Goal: Task Accomplishment & Management: Manage account settings

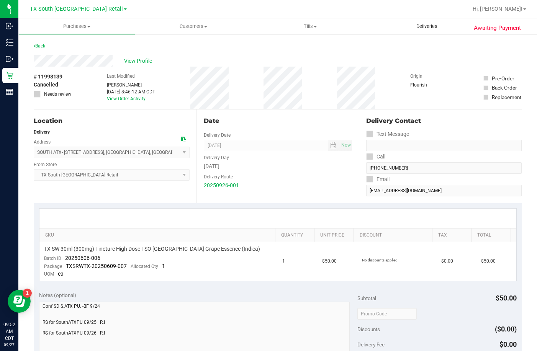
click at [432, 22] on uib-tab-heading "Deliveries" at bounding box center [427, 26] width 117 height 16
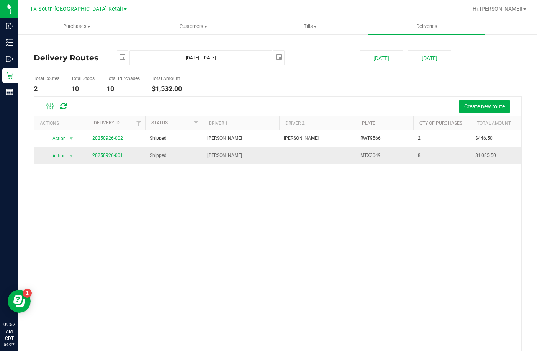
click at [107, 153] on link "20250926-001" at bounding box center [107, 155] width 31 height 5
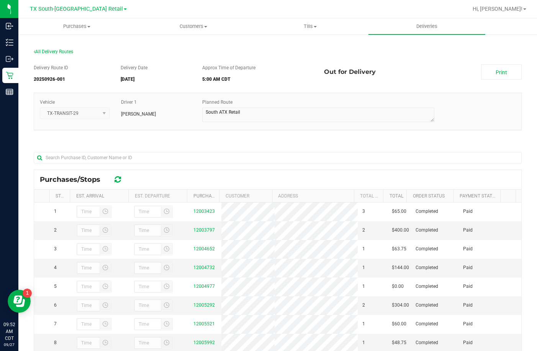
click at [427, 8] on div at bounding box center [302, 9] width 331 height 15
click at [417, 27] on span "Deliveries" at bounding box center [427, 26] width 42 height 7
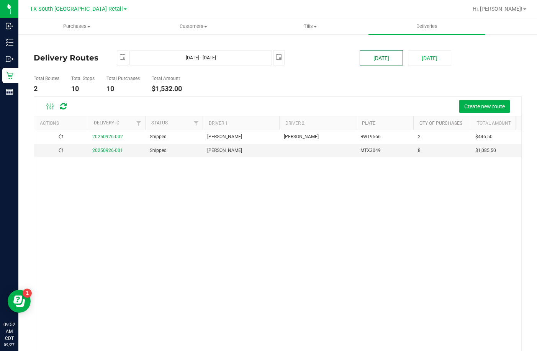
click at [370, 58] on button "[DATE]" at bounding box center [381, 57] width 43 height 15
type input "2025-09-27"
type input "Sep 27, 2025 - Sep 27, 2025"
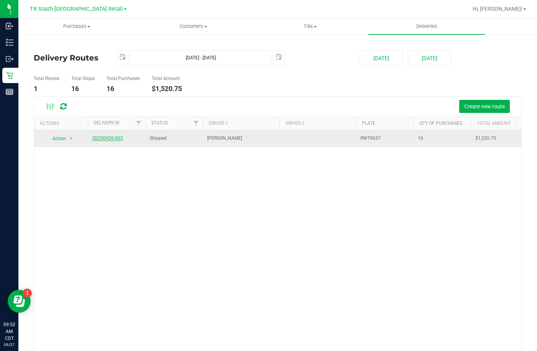
click at [115, 140] on link "20250926-003" at bounding box center [107, 138] width 31 height 5
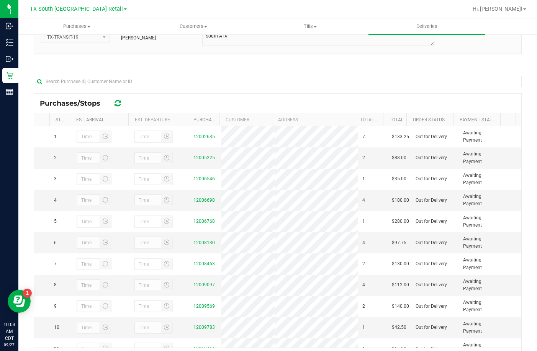
scroll to position [77, 0]
click at [201, 200] on link "12006698" at bounding box center [204, 199] width 21 height 5
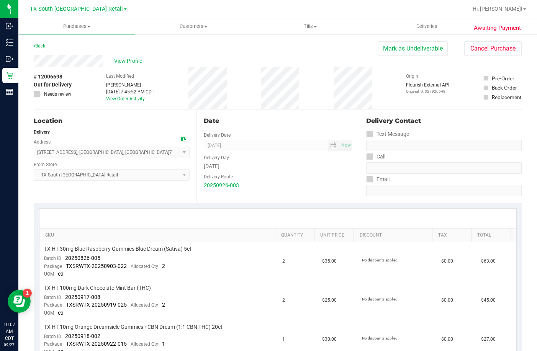
click at [135, 60] on span "View Profile" at bounding box center [129, 61] width 31 height 8
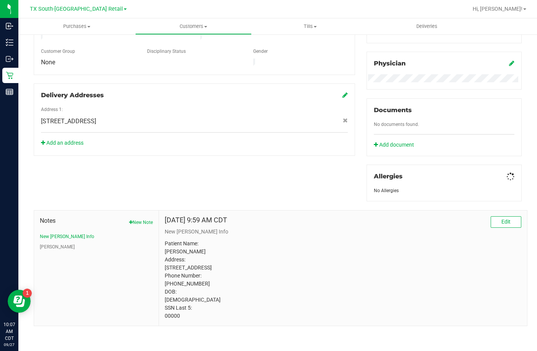
scroll to position [223, 0]
click at [410, 26] on span "Deliveries" at bounding box center [427, 26] width 42 height 7
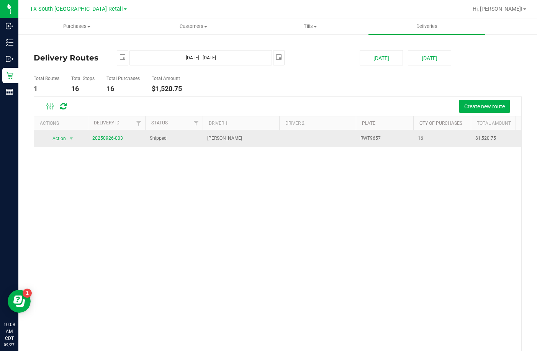
click at [97, 134] on td "20250926-003" at bounding box center [116, 138] width 57 height 17
click at [97, 142] on span "20250926-003" at bounding box center [107, 138] width 31 height 7
click at [98, 139] on link "20250926-003" at bounding box center [107, 138] width 31 height 5
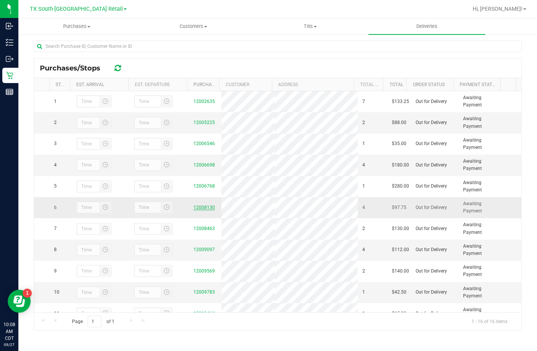
click at [194, 206] on link "12008130" at bounding box center [204, 207] width 21 height 5
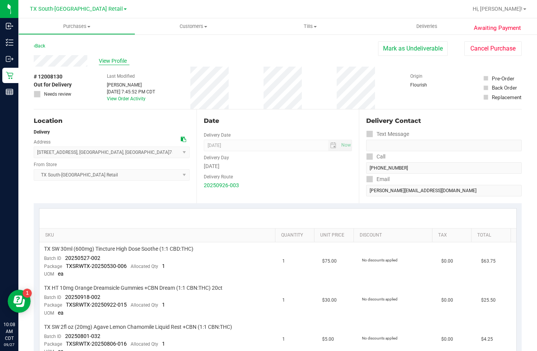
click at [108, 61] on span "View Profile" at bounding box center [114, 61] width 31 height 8
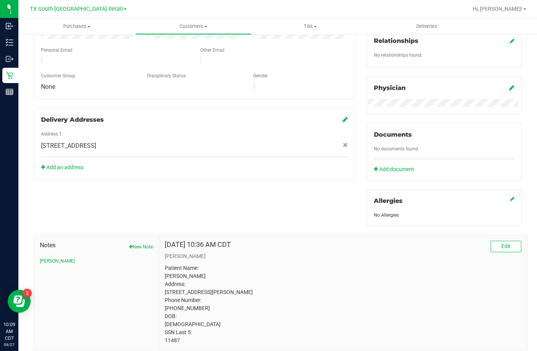
scroll to position [223, 0]
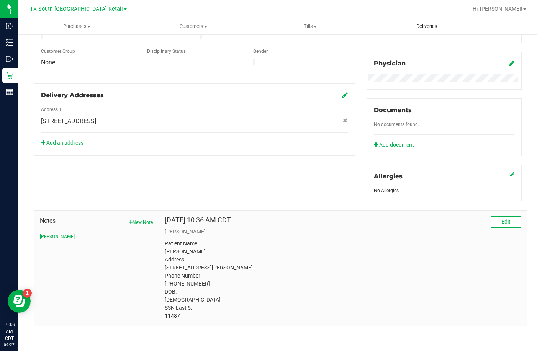
click at [431, 27] on span "Deliveries" at bounding box center [427, 26] width 42 height 7
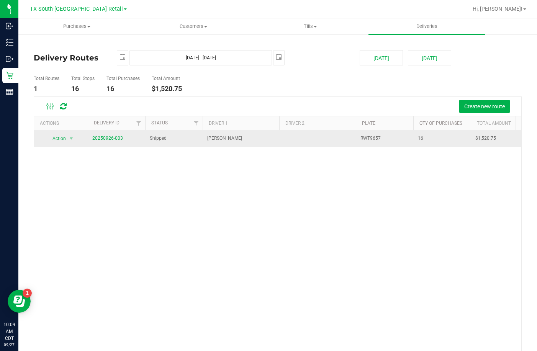
click at [97, 134] on td "20250926-003" at bounding box center [116, 138] width 57 height 17
click at [97, 139] on link "20250926-003" at bounding box center [107, 138] width 31 height 5
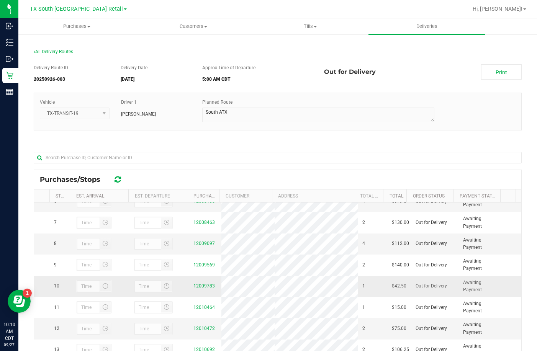
scroll to position [112, 0]
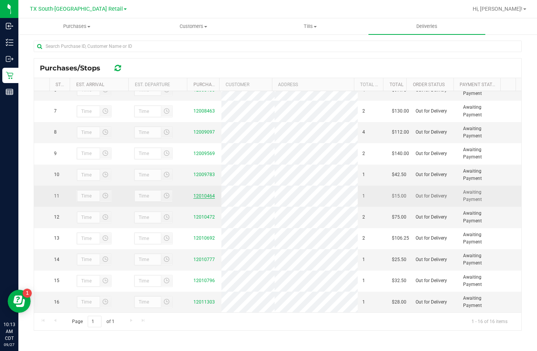
click at [197, 197] on link "12010464" at bounding box center [204, 196] width 21 height 5
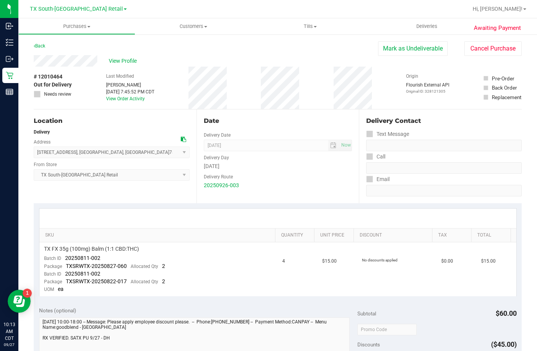
click at [126, 56] on div "View Profile" at bounding box center [206, 60] width 345 height 11
click at [130, 58] on span "View Profile" at bounding box center [124, 61] width 31 height 8
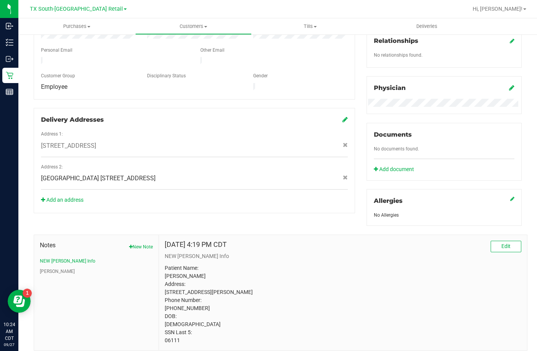
scroll to position [231, 0]
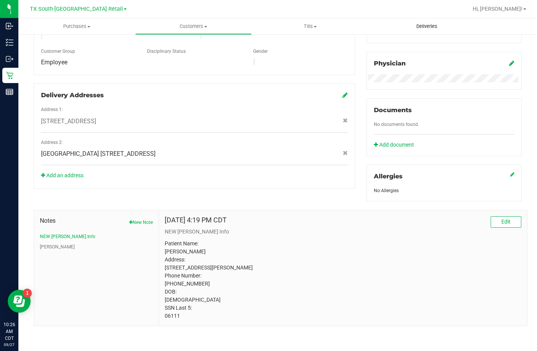
click at [400, 27] on uib-tab-heading "Deliveries" at bounding box center [427, 26] width 117 height 16
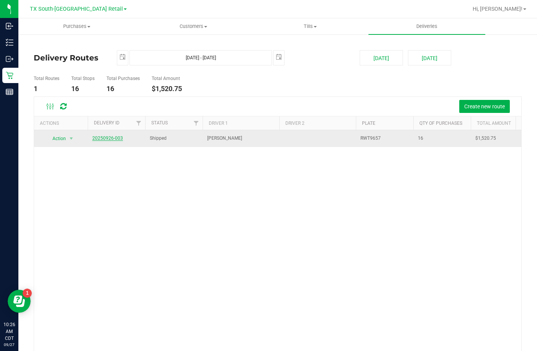
click at [98, 136] on link "20250926-003" at bounding box center [107, 138] width 31 height 5
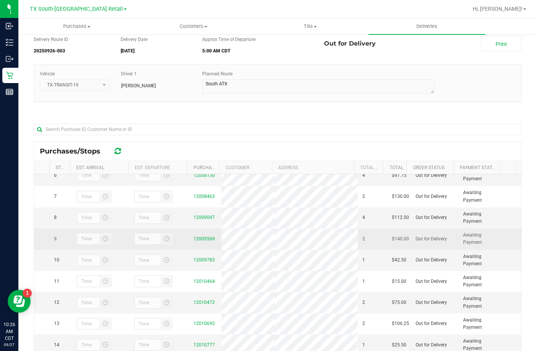
scroll to position [118, 0]
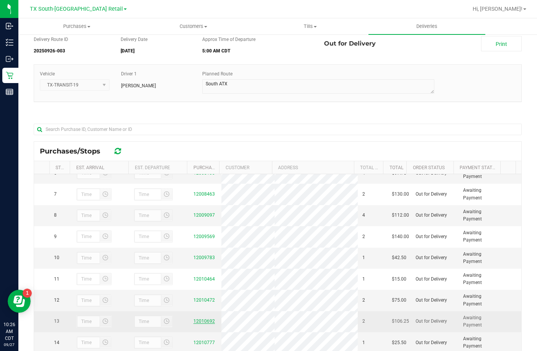
click at [203, 320] on link "12010692" at bounding box center [204, 321] width 21 height 5
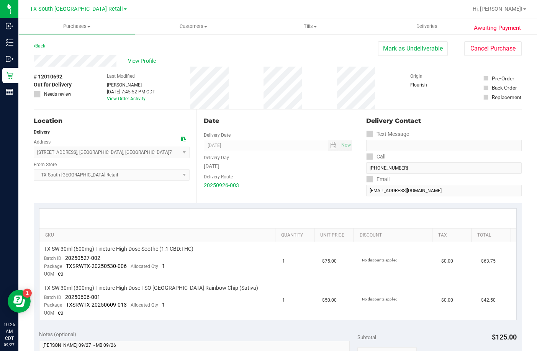
click at [133, 60] on span "View Profile" at bounding box center [143, 61] width 31 height 8
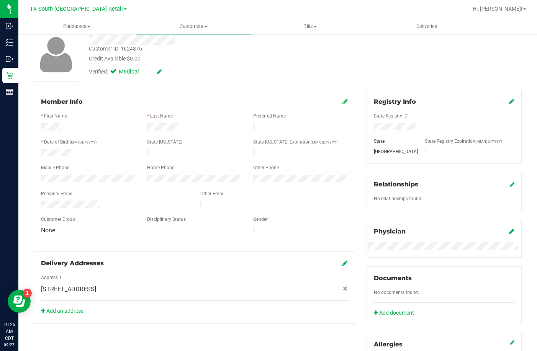
scroll to position [11, 0]
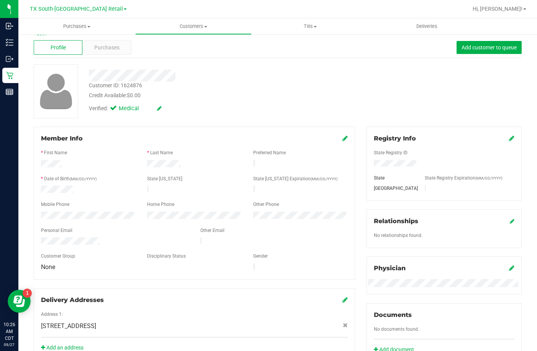
click at [509, 138] on div "Registry Info State Registry ID State State Registry Expiration (MM/DD/YYYY) TX" at bounding box center [444, 164] width 155 height 74
click at [509, 138] on icon at bounding box center [511, 138] width 5 height 6
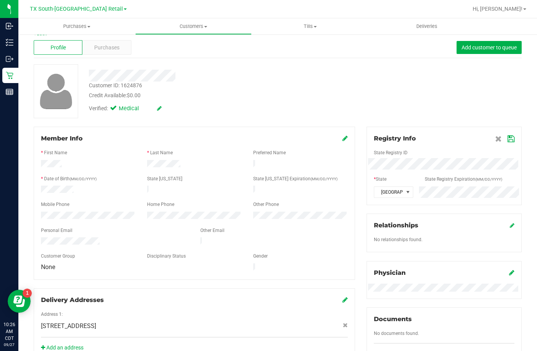
click at [508, 136] on icon at bounding box center [511, 139] width 7 height 6
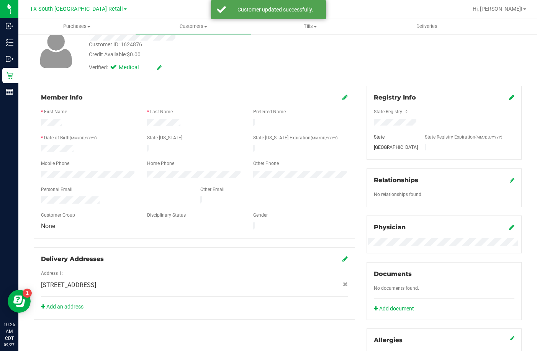
scroll to position [203, 0]
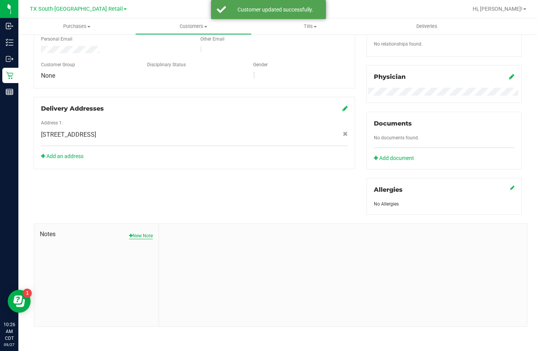
click at [140, 234] on button "New Note" at bounding box center [141, 236] width 24 height 7
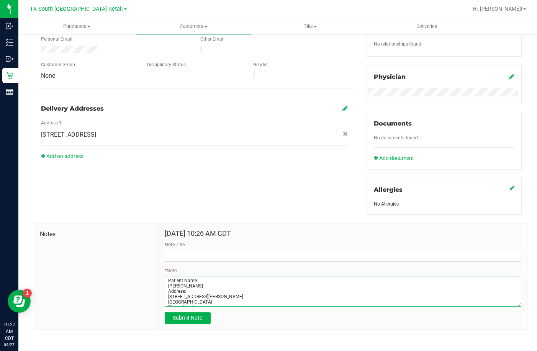
type textarea "Patient Name: Charles Timmerman Address: 12509 MADERO DR. Austin, TX, 78748 Pho…"
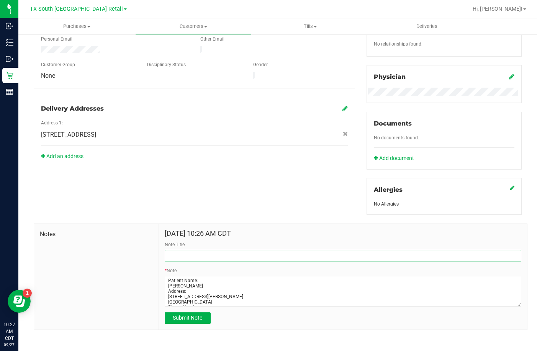
click at [206, 256] on input "Note Title" at bounding box center [343, 255] width 357 height 11
type input "CURT Profile"
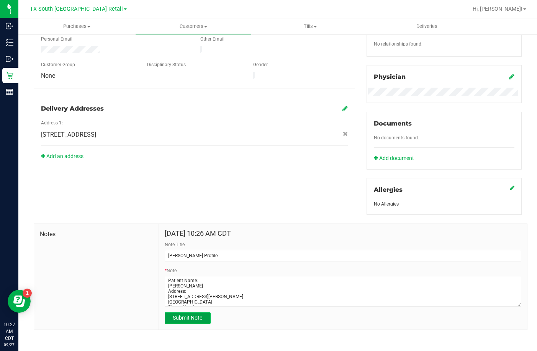
click at [173, 321] on span "Submit Note" at bounding box center [188, 318] width 30 height 6
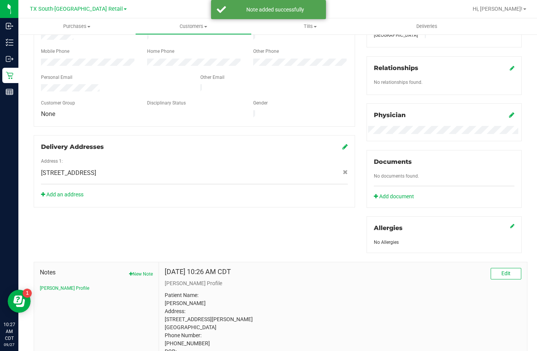
scroll to position [0, 0]
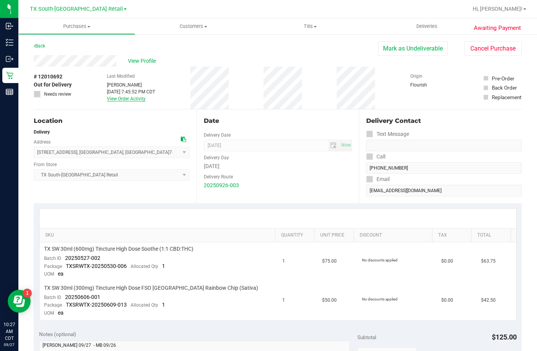
click at [127, 97] on link "View Order Activity" at bounding box center [126, 98] width 39 height 5
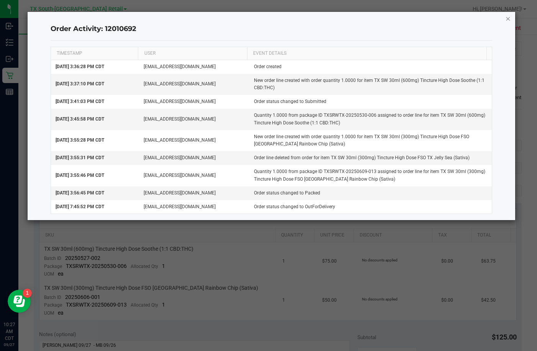
click at [507, 18] on icon "button" at bounding box center [508, 18] width 5 height 9
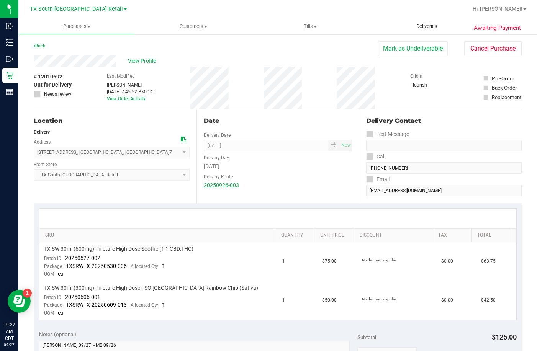
click at [430, 20] on uib-tab-heading "Deliveries" at bounding box center [427, 26] width 117 height 16
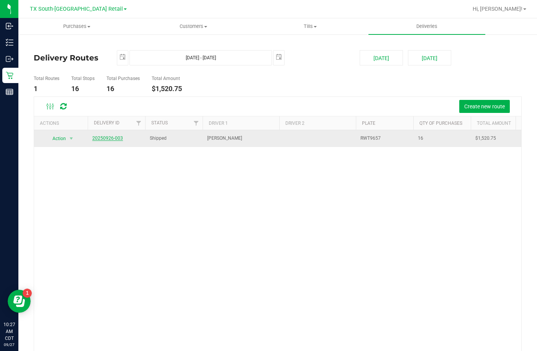
click at [105, 137] on link "20250926-003" at bounding box center [107, 138] width 31 height 5
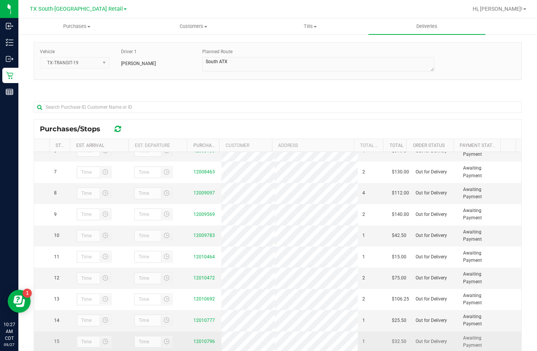
scroll to position [112, 0]
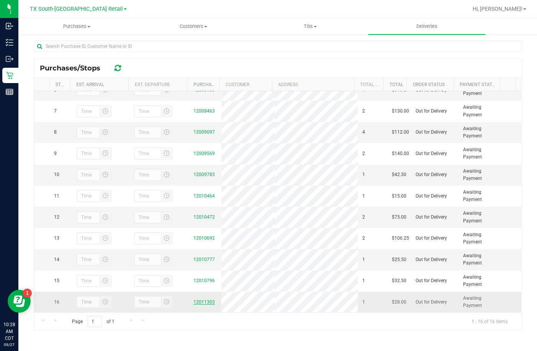
click at [201, 304] on link "12011303" at bounding box center [204, 302] width 21 height 5
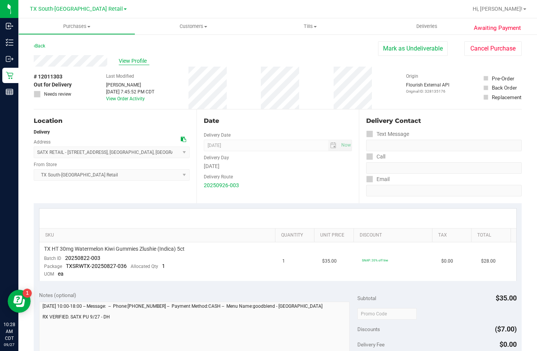
click at [129, 58] on span "View Profile" at bounding box center [134, 61] width 31 height 8
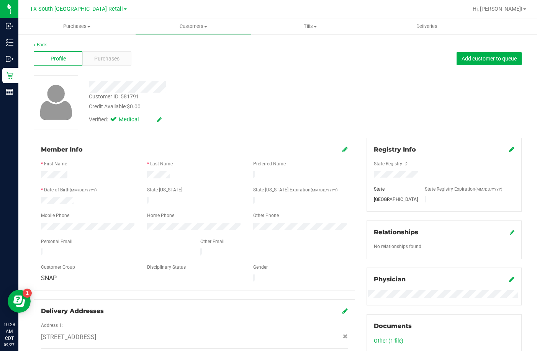
scroll to position [228, 0]
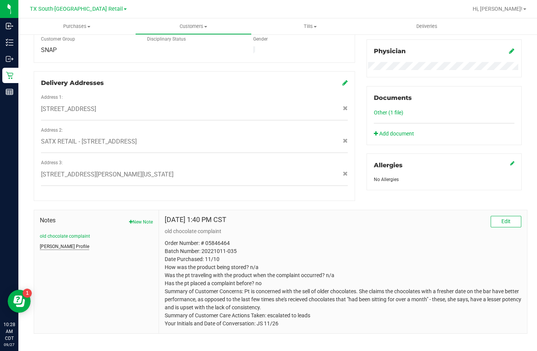
click at [55, 243] on button "CURT Profile" at bounding box center [64, 246] width 49 height 7
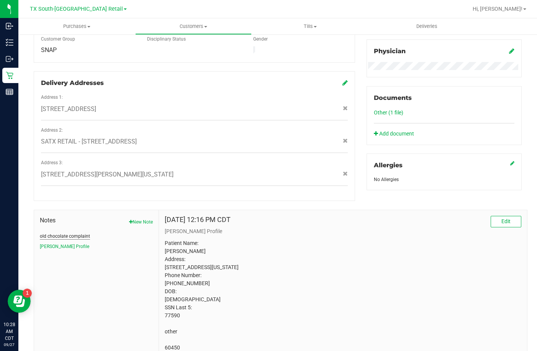
click at [56, 233] on button "old chocolate complaint" at bounding box center [65, 236] width 50 height 7
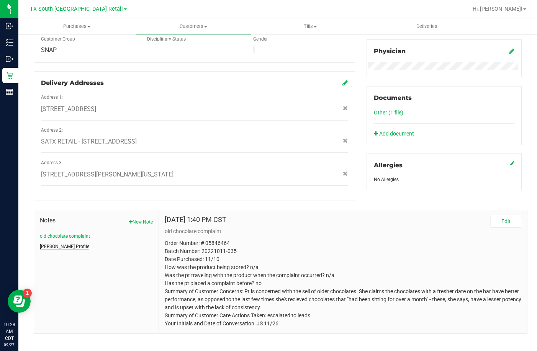
click at [59, 243] on button "CURT Profile" at bounding box center [64, 246] width 49 height 7
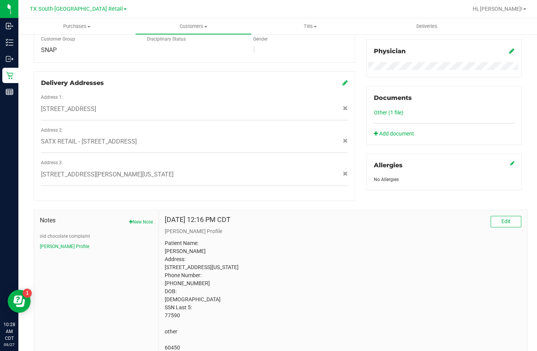
scroll to position [261, 0]
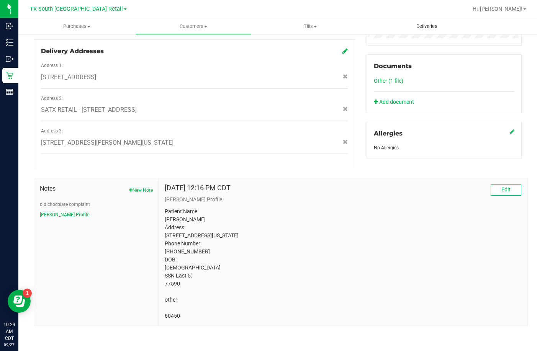
click at [418, 32] on uib-tab-heading "Deliveries" at bounding box center [427, 26] width 117 height 16
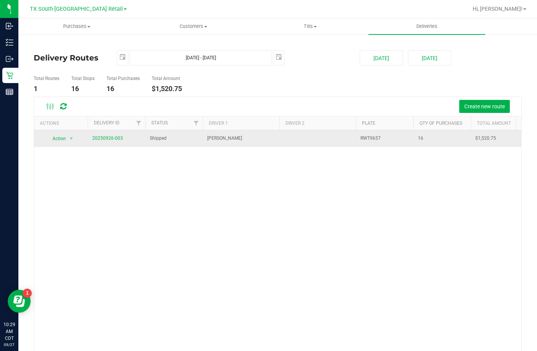
click at [106, 143] on td "20250926-003" at bounding box center [116, 138] width 57 height 17
click at [108, 139] on link "20250926-003" at bounding box center [107, 138] width 31 height 5
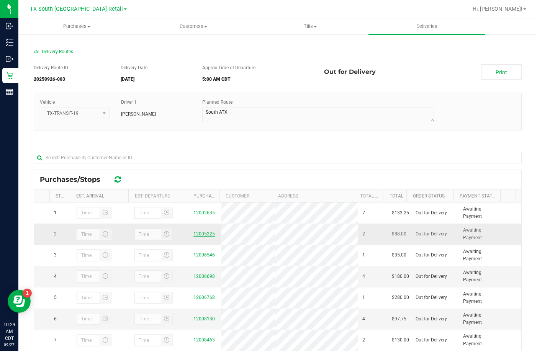
click at [202, 235] on link "12005225" at bounding box center [204, 233] width 21 height 5
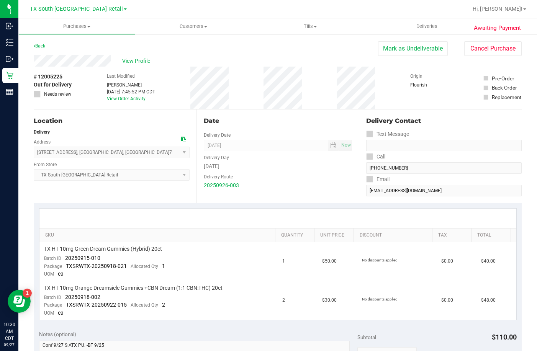
click at [135, 204] on div "SKU Quantity Unit Price Discount Tax Total TX HT 10mg Green Dream Gummies (Hybr…" at bounding box center [278, 264] width 488 height 122
drag, startPoint x: 100, startPoint y: 258, endPoint x: 66, endPoint y: 259, distance: 34.1
click at [66, 259] on td "TX HT 10mg Green Dream Gummies (Hybrid) 20ct Batch ID 20250915-010 Package TXSR…" at bounding box center [158, 262] width 239 height 39
drag, startPoint x: 82, startPoint y: 300, endPoint x: 65, endPoint y: 299, distance: 17.3
click at [65, 299] on td "TX HT 10mg Orange Dreamsicle Gummies +CBN Dream (1:1 CBN:THC) 20ct Batch ID 202…" at bounding box center [158, 301] width 239 height 39
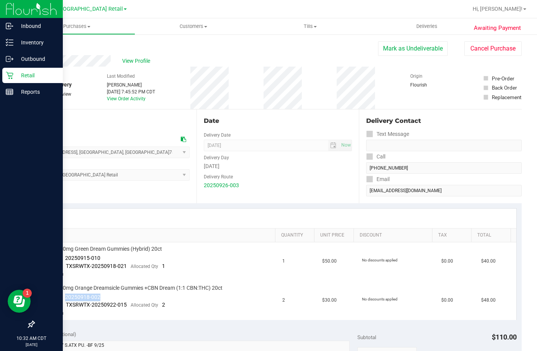
copy span "20250918-002"
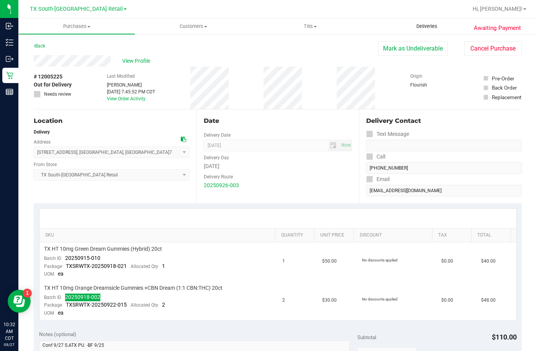
click at [415, 28] on span "Deliveries" at bounding box center [427, 26] width 42 height 7
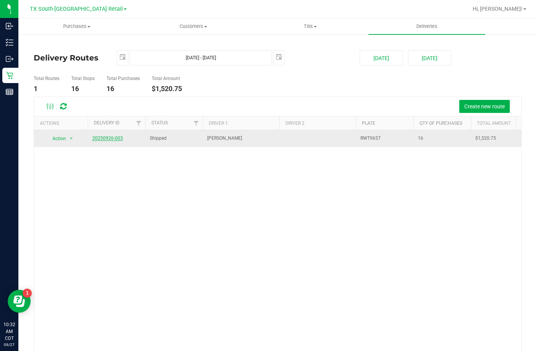
click at [104, 141] on link "20250926-003" at bounding box center [107, 138] width 31 height 5
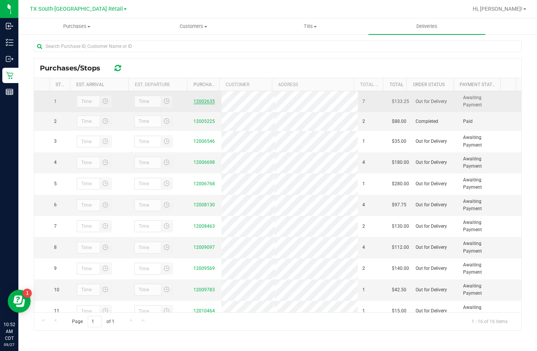
click at [202, 103] on link "12002635" at bounding box center [204, 101] width 21 height 5
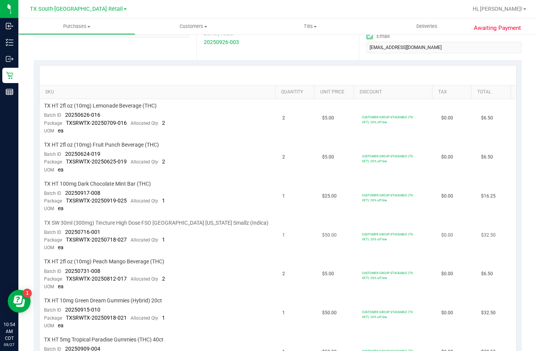
scroll to position [192, 0]
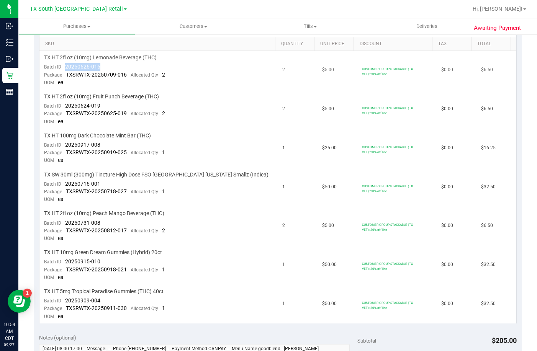
drag, startPoint x: 108, startPoint y: 63, endPoint x: 66, endPoint y: 69, distance: 41.8
click at [66, 69] on td "TX HT 2fl oz (10mg) Lemonade Beverage (THC) Batch ID 20250626-016 Package TXSRW…" at bounding box center [158, 70] width 239 height 39
drag, startPoint x: 105, startPoint y: 105, endPoint x: 63, endPoint y: 109, distance: 42.4
click at [63, 109] on td "TX HT 2fl oz (10mg) Fruit Punch Beverage (THC) Batch ID 20250624-019 Package TX…" at bounding box center [158, 109] width 239 height 39
drag, startPoint x: 98, startPoint y: 223, endPoint x: 63, endPoint y: 222, distance: 35.3
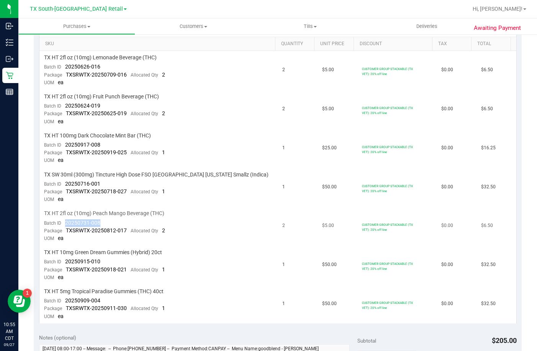
click at [63, 222] on td "TX HT 2fl oz (10mg) Peach Mango Beverage (THC) Batch ID 20250731-008 Package TX…" at bounding box center [158, 226] width 239 height 39
drag, startPoint x: 107, startPoint y: 141, endPoint x: 65, endPoint y: 146, distance: 41.7
click at [65, 146] on td "TX HT 100mg Dark Chocolate Mint Bar (THC) Batch ID 20250917-008 Package TXSRWTX…" at bounding box center [158, 148] width 239 height 39
drag, startPoint x: 83, startPoint y: 185, endPoint x: 64, endPoint y: 184, distance: 18.8
click at [64, 184] on td "TX SW 30ml (300mg) Tincture High Dose FSO TX Georgia Smallz (Indica) Batch ID 2…" at bounding box center [158, 187] width 239 height 39
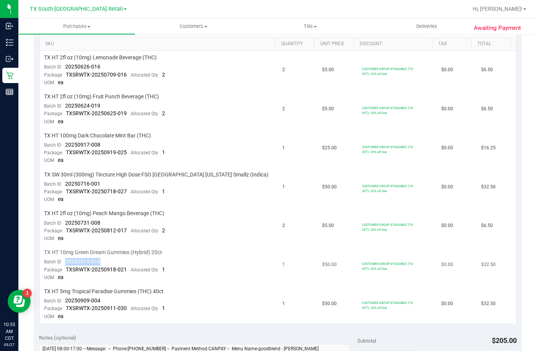
drag, startPoint x: 103, startPoint y: 257, endPoint x: 61, endPoint y: 261, distance: 42.7
click at [61, 261] on td "TX HT 10mg Green Dream Gummies (Hybrid) 20ct Batch ID 20250915-010 Package TXSR…" at bounding box center [158, 265] width 239 height 39
drag, startPoint x: 114, startPoint y: 302, endPoint x: 66, endPoint y: 300, distance: 48.3
click at [66, 300] on td "TX HT 5mg Tropical Paradise Gummies (THC) 40ct Batch ID 20250909-004 Package TX…" at bounding box center [158, 304] width 239 height 39
click at [423, 28] on span "Deliveries" at bounding box center [427, 26] width 42 height 7
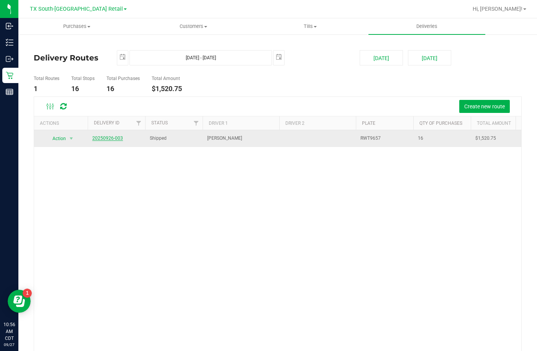
click at [113, 138] on link "20250926-003" at bounding box center [107, 138] width 31 height 5
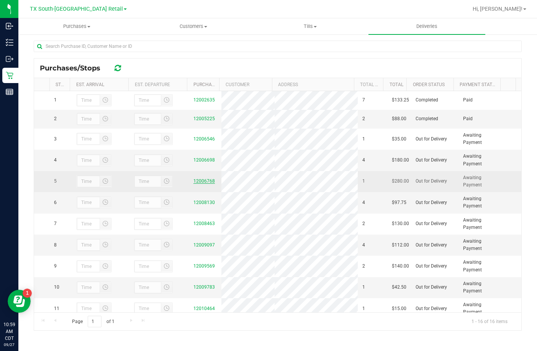
click at [205, 183] on td "12006768" at bounding box center [205, 181] width 33 height 21
click at [207, 184] on link "12006768" at bounding box center [204, 181] width 21 height 5
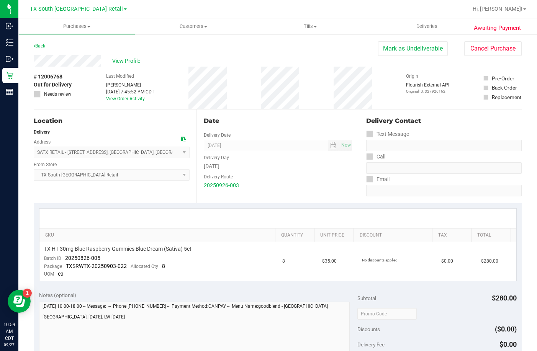
click at [136, 213] on div at bounding box center [277, 219] width 477 height 20
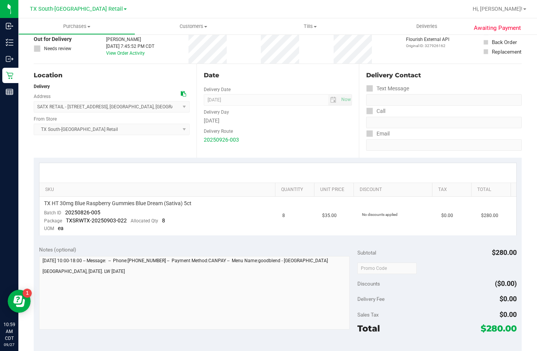
scroll to position [77, 0]
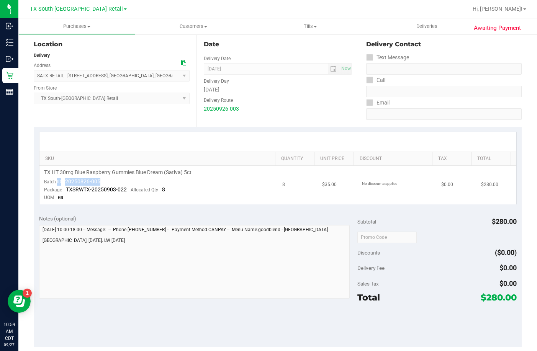
drag, startPoint x: 137, startPoint y: 183, endPoint x: 56, endPoint y: 182, distance: 80.5
click at [56, 182] on td "TX HT 30mg Blue Raspberry Gummies Blue Dream (Sativa) 5ct Batch ID 20250826-005…" at bounding box center [158, 185] width 239 height 39
click at [94, 177] on td "TX HT 30mg Blue Raspberry Gummies Blue Dream (Sativa) 5ct Batch ID 20250826-005…" at bounding box center [158, 185] width 239 height 39
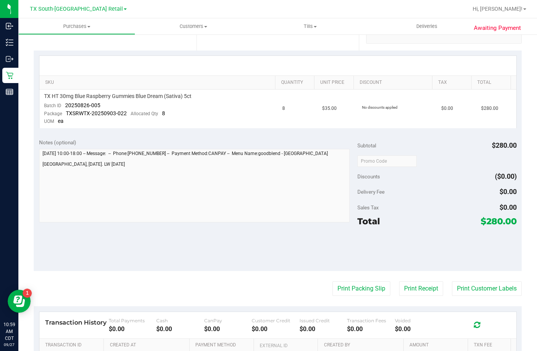
scroll to position [153, 0]
click at [430, 210] on div "Sales Tax $0.00" at bounding box center [437, 207] width 159 height 14
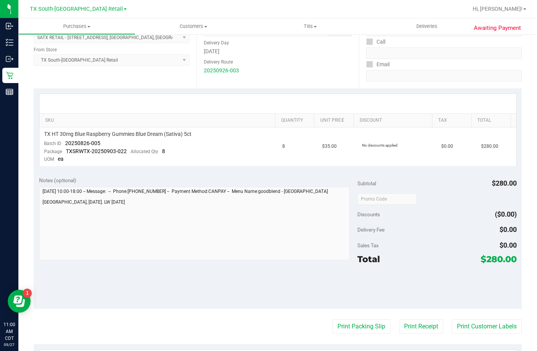
scroll to position [0, 0]
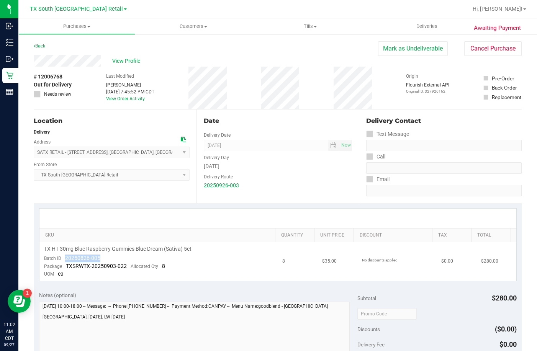
drag, startPoint x: 107, startPoint y: 259, endPoint x: 65, endPoint y: 260, distance: 42.6
click at [65, 260] on td "TX HT 30mg Blue Raspberry Gummies Blue Dream (Sativa) 5ct Batch ID 20250826-005…" at bounding box center [158, 262] width 239 height 39
copy span "20250826-005"
click at [434, 20] on uib-tab-heading "Deliveries" at bounding box center [427, 26] width 117 height 16
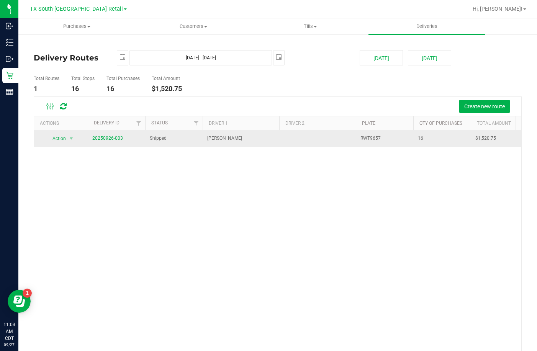
click at [116, 141] on span "20250926-003" at bounding box center [107, 138] width 31 height 7
click at [117, 140] on link "20250926-003" at bounding box center [107, 138] width 31 height 5
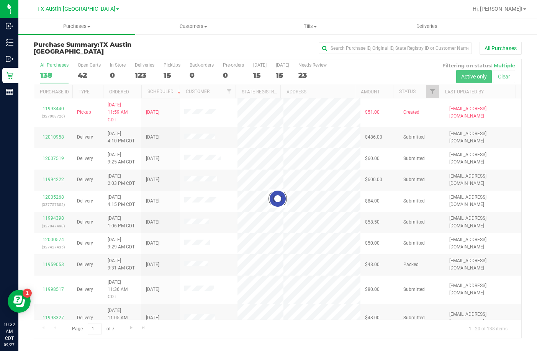
click at [168, 74] on div at bounding box center [277, 198] width 487 height 279
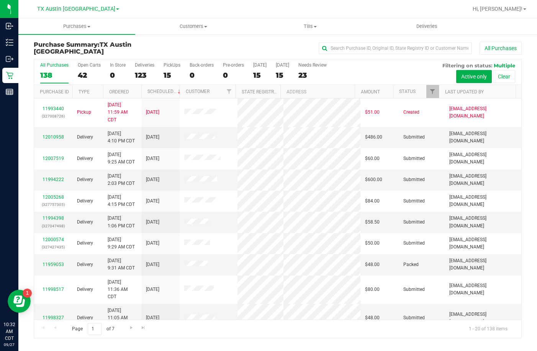
click at [168, 74] on div "15" at bounding box center [172, 75] width 17 height 9
click at [0, 0] on input "PickUps 15" at bounding box center [0, 0] width 0 height 0
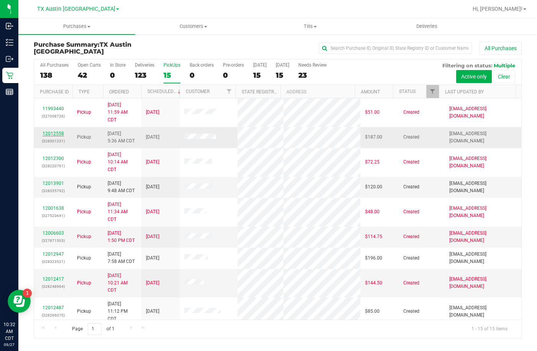
click at [61, 132] on link "12012558" at bounding box center [53, 133] width 21 height 5
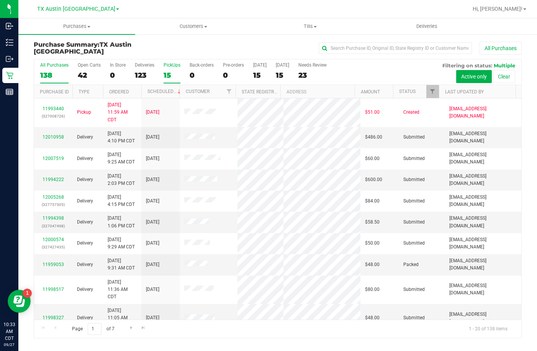
click at [168, 69] on label "PickUps 15" at bounding box center [172, 72] width 17 height 21
click at [0, 0] on input "PickUps 15" at bounding box center [0, 0] width 0 height 0
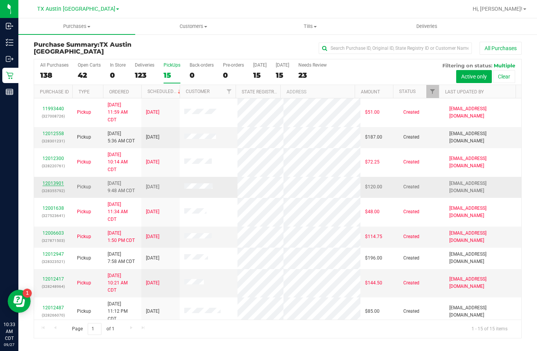
click at [49, 182] on link "12013901" at bounding box center [53, 183] width 21 height 5
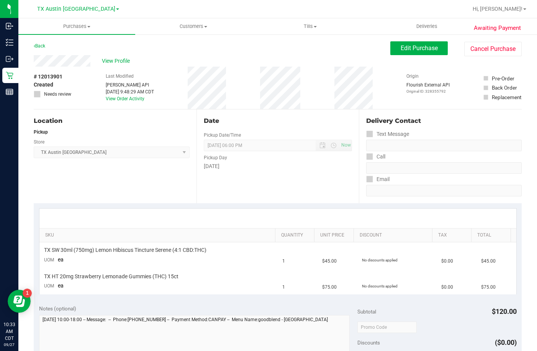
click at [114, 56] on div "View Profile" at bounding box center [212, 60] width 357 height 11
click at [113, 60] on span "View Profile" at bounding box center [117, 61] width 31 height 8
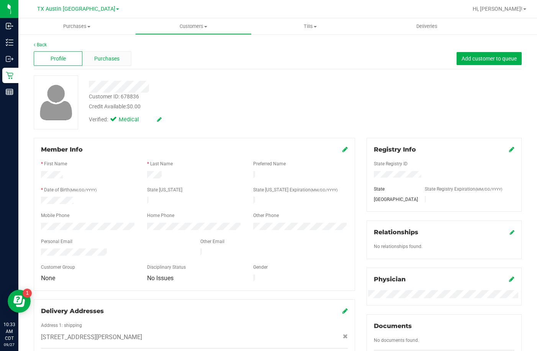
click at [109, 61] on span "Purchases" at bounding box center [106, 59] width 25 height 8
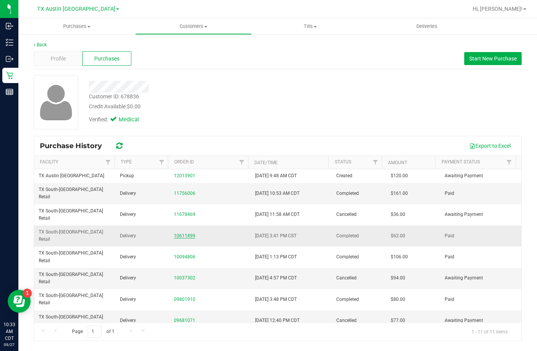
click at [179, 233] on link "10611499" at bounding box center [184, 235] width 21 height 5
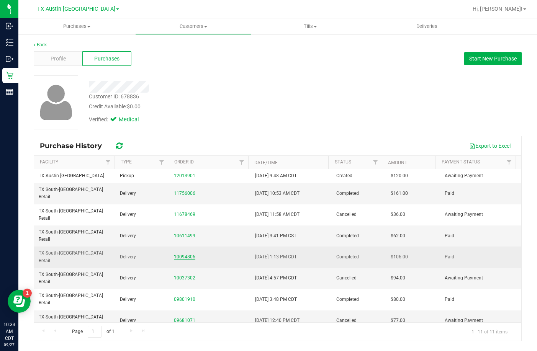
click at [177, 254] on link "10094806" at bounding box center [184, 256] width 21 height 5
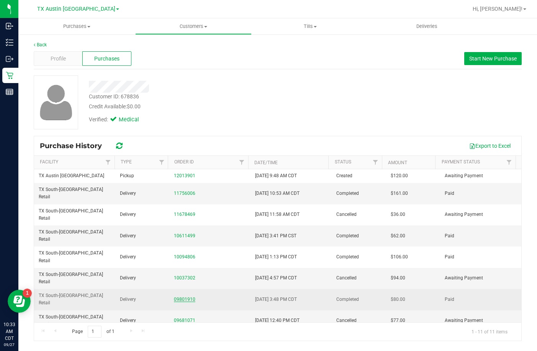
click at [185, 297] on link "09801910" at bounding box center [184, 299] width 21 height 5
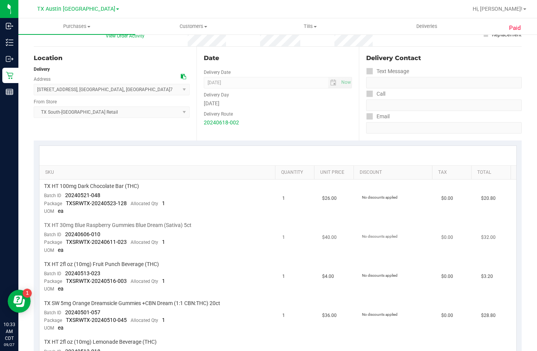
scroll to position [77, 0]
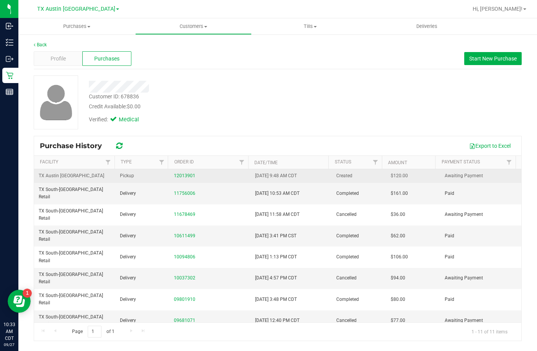
click at [176, 173] on div "12013901" at bounding box center [210, 175] width 72 height 7
click at [174, 174] on link "12013901" at bounding box center [184, 175] width 21 height 5
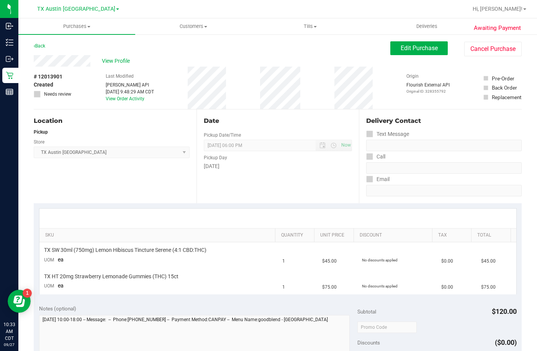
click at [121, 55] on div "View Profile" at bounding box center [212, 60] width 357 height 11
click at [117, 59] on span "View Profile" at bounding box center [117, 61] width 31 height 8
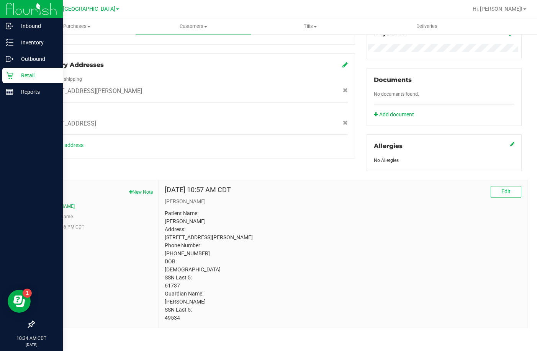
scroll to position [256, 0]
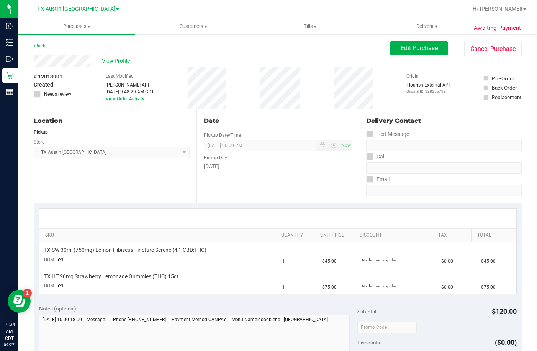
drag, startPoint x: 93, startPoint y: 57, endPoint x: 29, endPoint y: 61, distance: 63.7
click at [29, 61] on div "Awaiting Payment Back Edit Purchase Cancel Purchase View Profile # 12013901 Cre…" at bounding box center [277, 325] width 519 height 583
click at [411, 46] on span "Edit Purchase" at bounding box center [419, 47] width 37 height 7
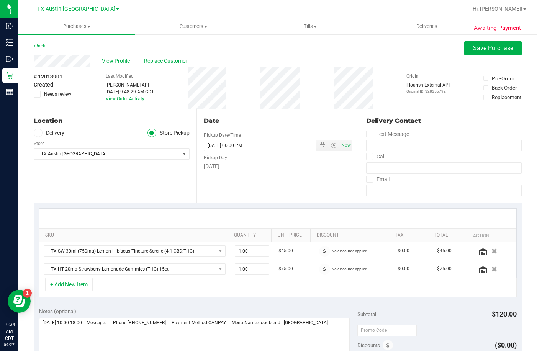
click at [49, 133] on label "Delivery" at bounding box center [49, 133] width 31 height 9
click at [0, 0] on input "Delivery" at bounding box center [0, 0] width 0 height 0
click at [58, 154] on span "Select address" at bounding box center [103, 154] width 138 height 11
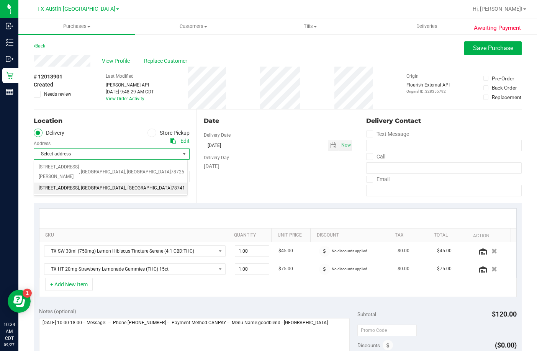
click at [64, 184] on span "7105 E. Riverside Dr. Austin, TX" at bounding box center [59, 189] width 40 height 10
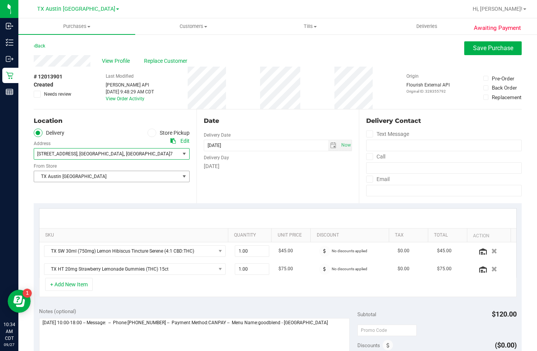
drag, startPoint x: 65, startPoint y: 177, endPoint x: 67, endPoint y: 181, distance: 4.1
click at [66, 177] on span "TX Austin DC" at bounding box center [107, 176] width 146 height 11
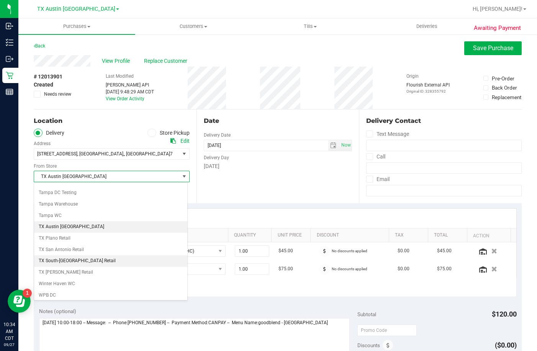
scroll to position [557, 0]
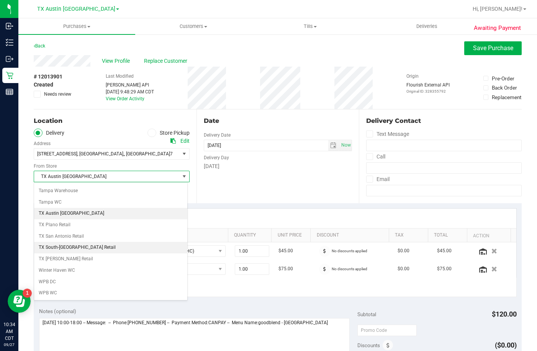
click at [68, 249] on li "TX South-[GEOGRAPHIC_DATA] Retail" at bounding box center [110, 247] width 153 height 11
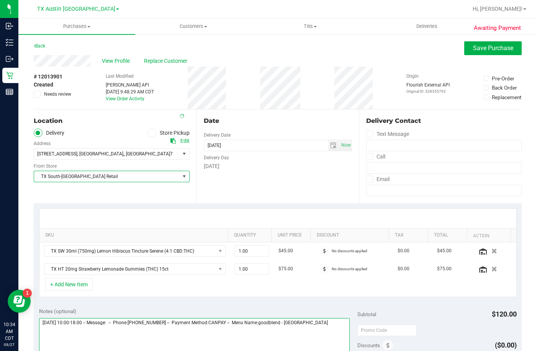
click at [334, 336] on textarea at bounding box center [194, 355] width 311 height 74
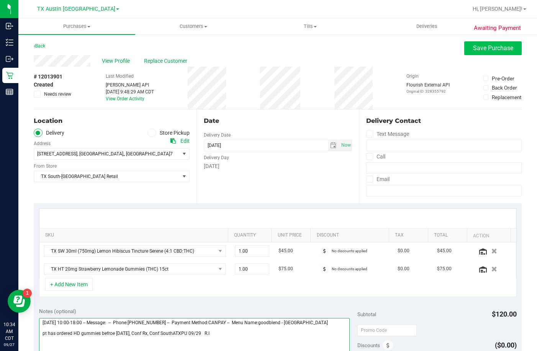
type textarea "Monday 09/29/2025 10:00-18:00 -- Message: -- Phone:5125024575 -- Payment Method…"
click at [467, 44] on button "Save Purchase" at bounding box center [492, 48] width 57 height 14
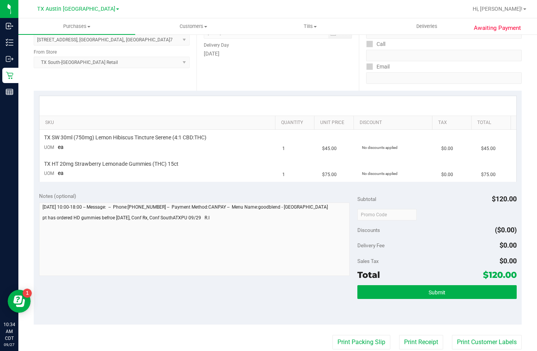
scroll to position [115, 0]
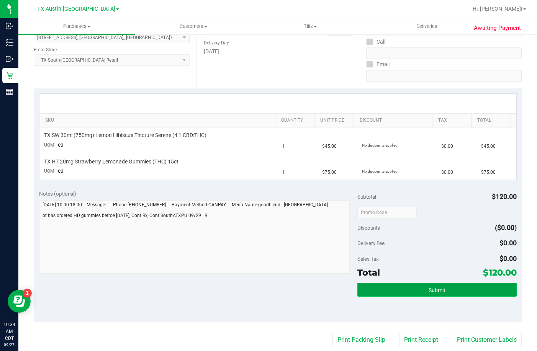
click at [402, 289] on button "Submit" at bounding box center [437, 290] width 159 height 14
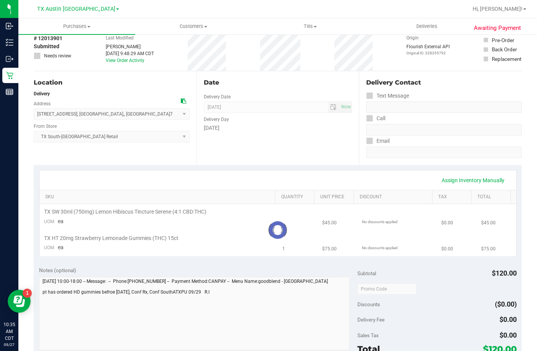
scroll to position [0, 0]
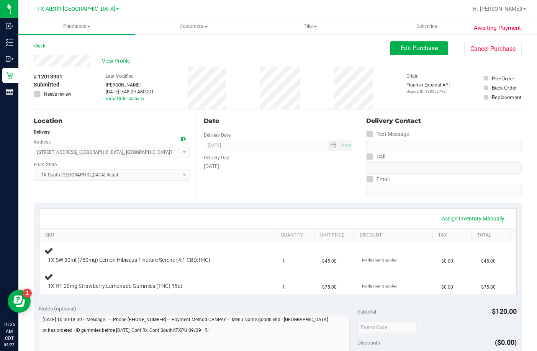
click at [131, 62] on span "View Profile" at bounding box center [117, 61] width 31 height 8
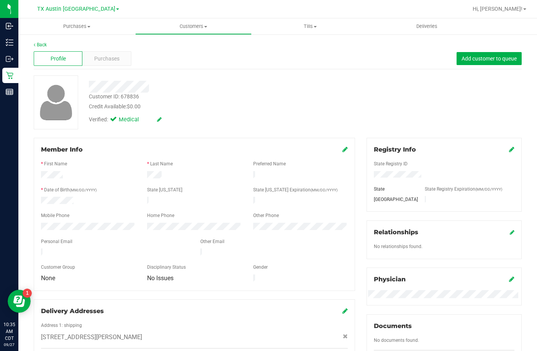
drag, startPoint x: 113, startPoint y: 251, endPoint x: 34, endPoint y: 249, distance: 79.0
click at [34, 249] on div "Member Info * First Name * Last Name Preferred Name * Date of Birth (MM/DD/YYYY…" at bounding box center [195, 214] width 322 height 153
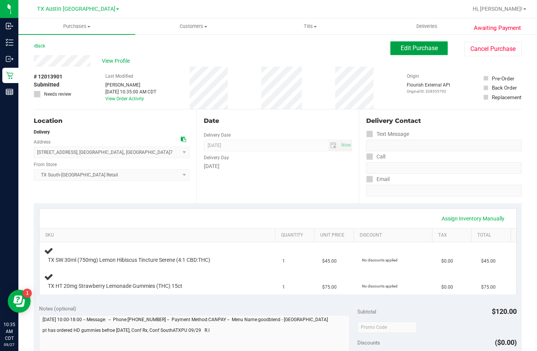
click at [409, 50] on span "Edit Purchase" at bounding box center [419, 47] width 37 height 7
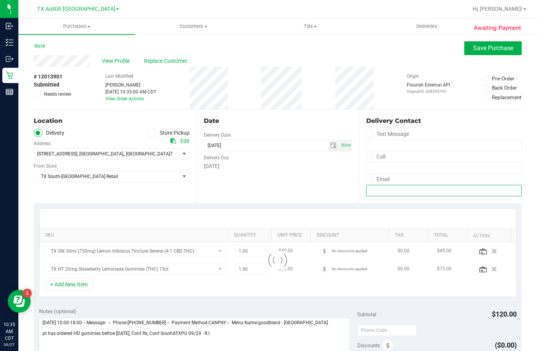
click at [399, 193] on input "email" at bounding box center [444, 190] width 156 height 11
paste input "Zpotts0823@gmail.com"
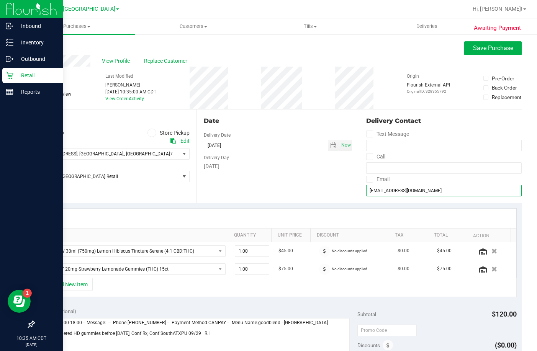
type input "Zpotts0823@gmail.com"
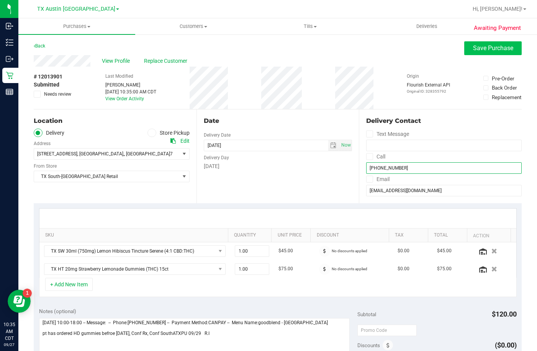
type input "(512) 502-4575"
click at [474, 53] on button "Save Purchase" at bounding box center [492, 48] width 57 height 14
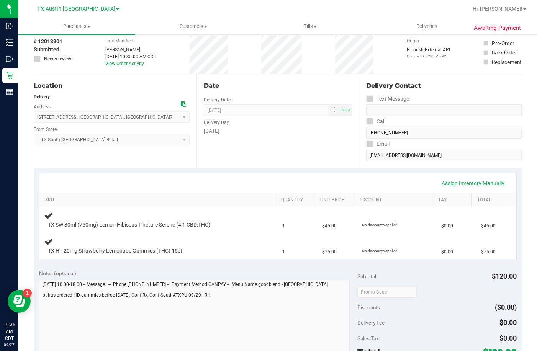
scroll to position [77, 0]
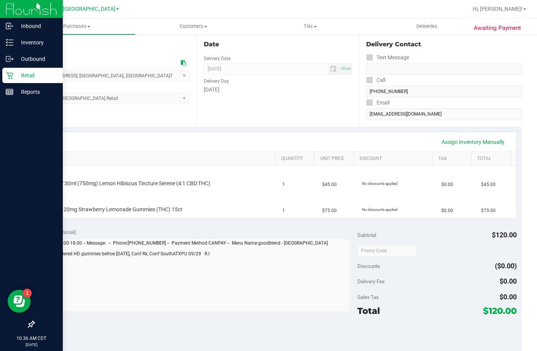
click at [12, 75] on icon at bounding box center [10, 76] width 8 height 8
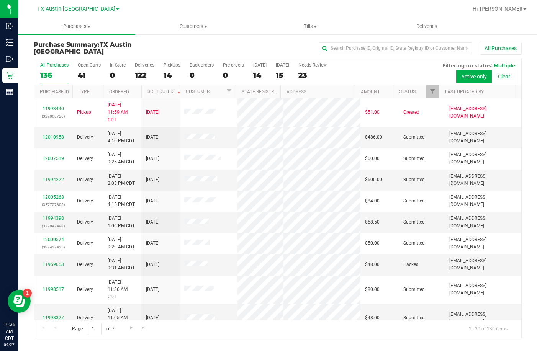
click at [167, 75] on div "14" at bounding box center [172, 75] width 17 height 9
click at [0, 0] on input "PickUps 14" at bounding box center [0, 0] width 0 height 0
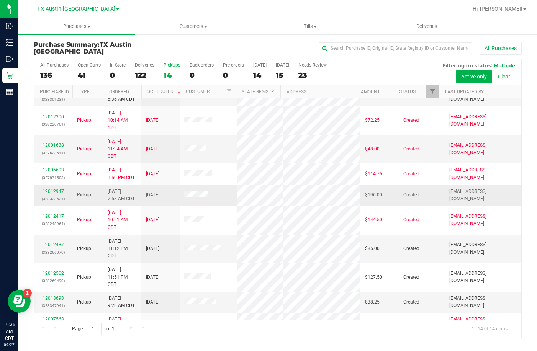
scroll to position [77, 0]
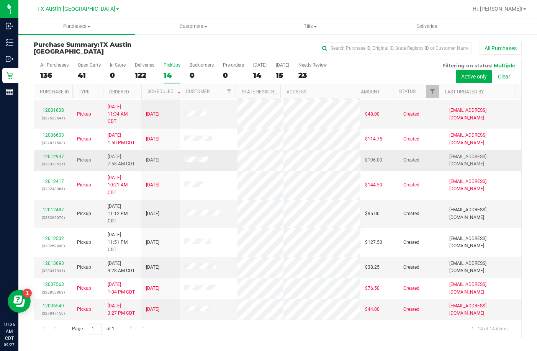
click at [51, 156] on link "12012947" at bounding box center [53, 156] width 21 height 5
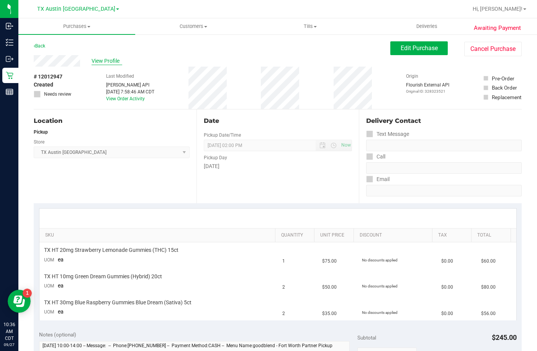
click at [99, 62] on span "View Profile" at bounding box center [107, 61] width 31 height 8
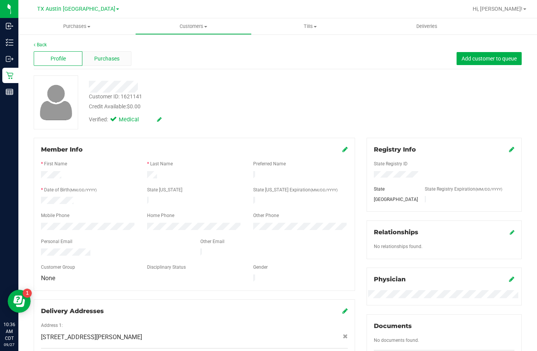
click at [100, 57] on span "Purchases" at bounding box center [106, 59] width 25 height 8
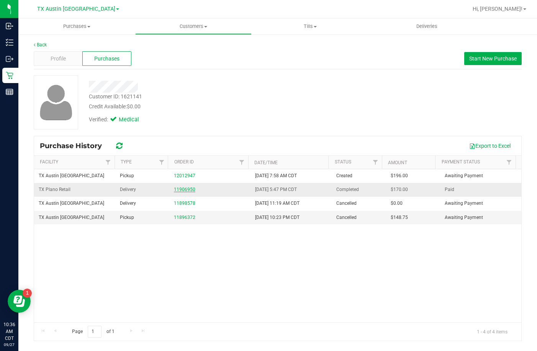
click at [185, 189] on link "11906950" at bounding box center [184, 189] width 21 height 5
click at [176, 215] on link "11896372" at bounding box center [184, 217] width 21 height 5
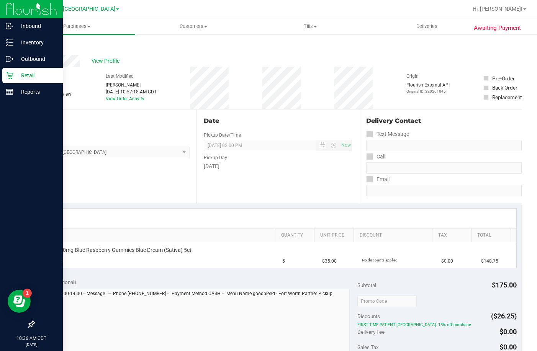
click at [5, 76] on div "Retail" at bounding box center [32, 75] width 61 height 15
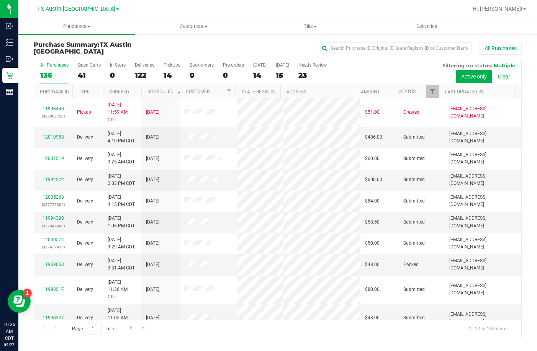
click at [174, 74] on div "14" at bounding box center [172, 75] width 17 height 9
click at [0, 0] on input "PickUps 14" at bounding box center [0, 0] width 0 height 0
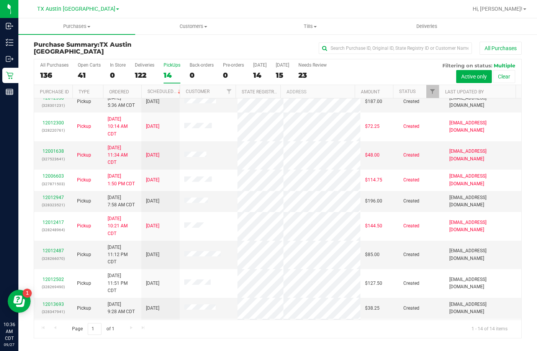
scroll to position [142, 0]
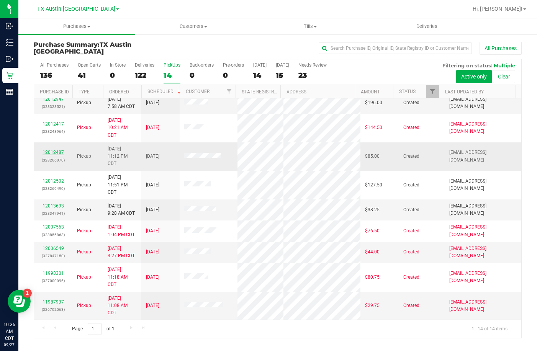
click at [53, 150] on link "12012487" at bounding box center [53, 152] width 21 height 5
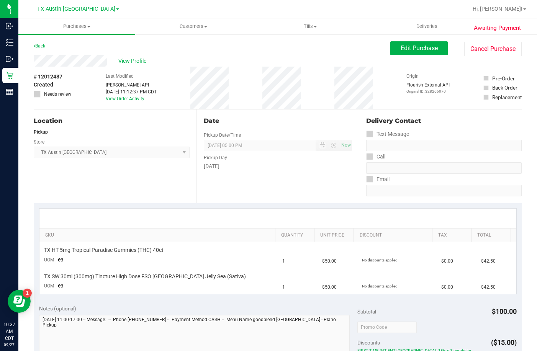
click at [34, 63] on div "View Profile" at bounding box center [212, 60] width 357 height 11
click at [154, 188] on div "Location Pickup Store TX Austin DC Select Store Bonita Springs WC Boynton Beach…" at bounding box center [115, 157] width 163 height 94
drag, startPoint x: 109, startPoint y: 57, endPoint x: 31, endPoint y: 60, distance: 77.8
click at [31, 60] on div "Awaiting Payment Back Edit Purchase Cancel Purchase View Profile # 12012487 Cre…" at bounding box center [277, 325] width 519 height 583
click at [400, 53] on button "Edit Purchase" at bounding box center [419, 48] width 57 height 14
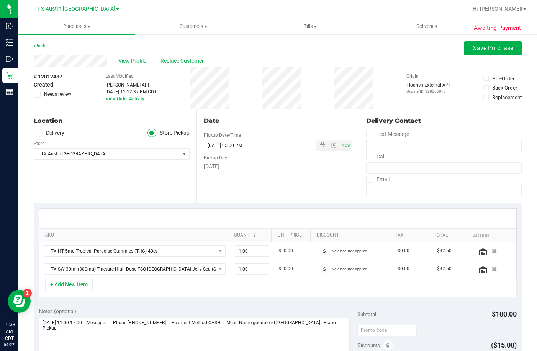
click at [44, 140] on div "Store" at bounding box center [112, 142] width 156 height 11
click at [44, 133] on label "Delivery" at bounding box center [49, 133] width 31 height 9
click at [0, 0] on input "Delivery" at bounding box center [0, 0] width 0 height 0
click at [55, 156] on span "Select address" at bounding box center [103, 154] width 138 height 11
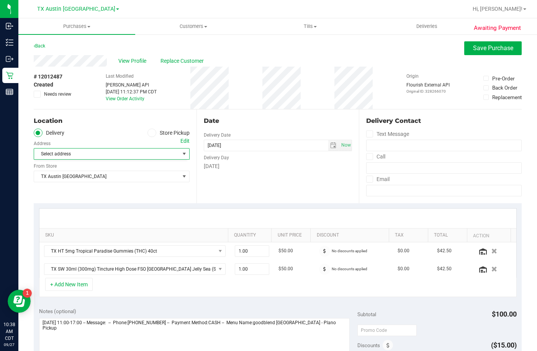
click at [108, 131] on ul "Delivery Store Pickup" at bounding box center [112, 133] width 156 height 9
click at [125, 64] on span "View Profile" at bounding box center [133, 61] width 31 height 8
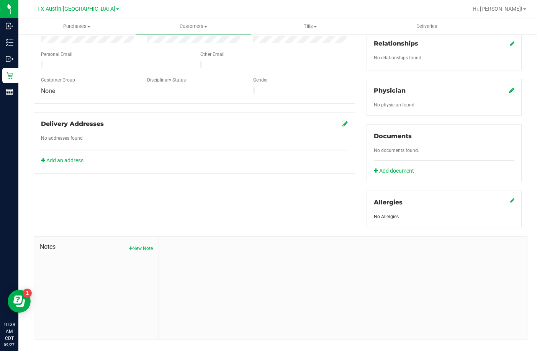
scroll to position [192, 0]
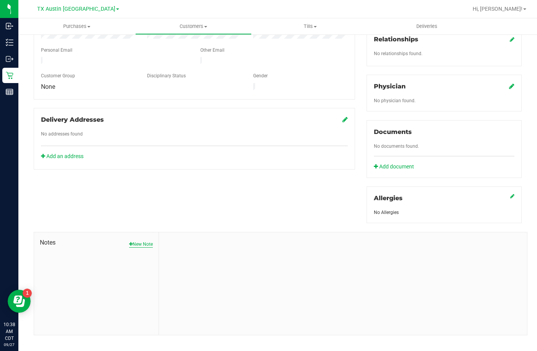
click at [131, 241] on button "New Note" at bounding box center [141, 244] width 24 height 7
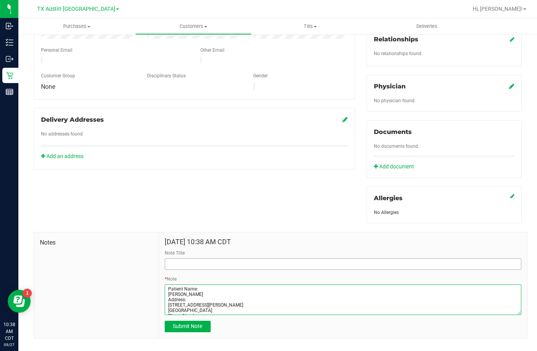
type textarea "Patient Name: Caitlin HENDERSON Address: 788 FEATHERSTONE DR. ROCKWALL, TX, 750…"
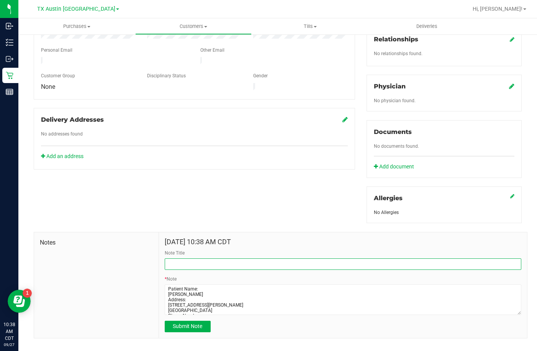
click at [188, 261] on input "Note Title" at bounding box center [343, 264] width 357 height 11
type input "CURT Profile"
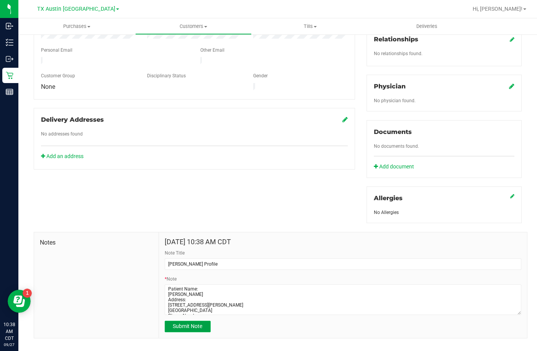
click at [180, 323] on span "Submit Note" at bounding box center [188, 326] width 30 height 6
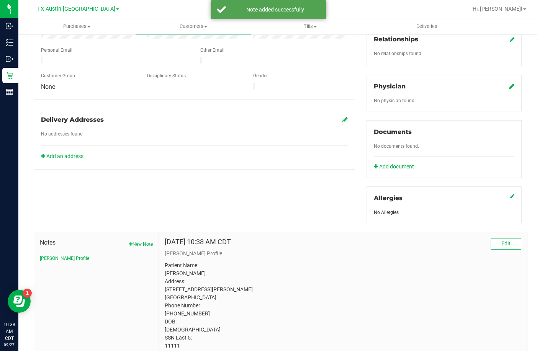
click at [509, 83] on icon at bounding box center [511, 86] width 5 height 6
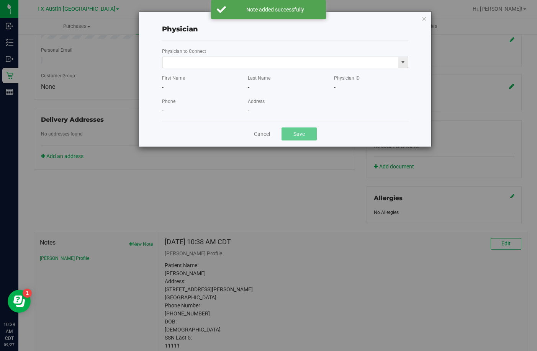
click at [307, 64] on input "text" at bounding box center [280, 62] width 236 height 11
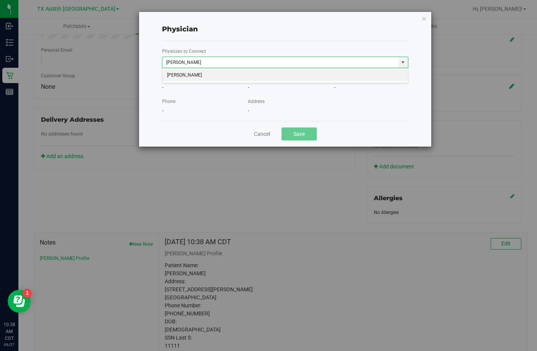
click at [286, 79] on li "Matthew Brimberry" at bounding box center [285, 75] width 246 height 11
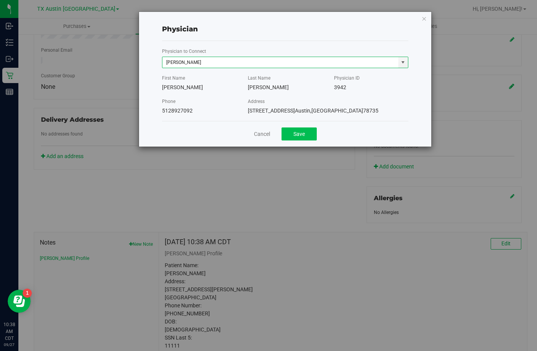
type input "Matthew Brimberry"
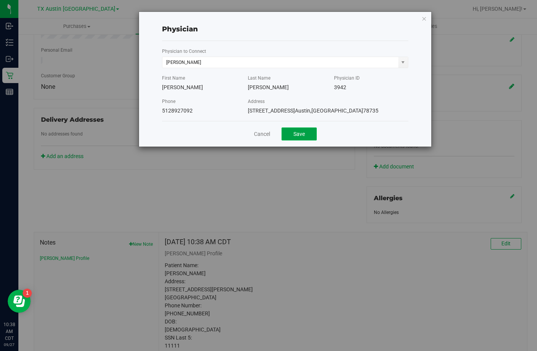
click at [292, 138] on button "Save" at bounding box center [299, 134] width 35 height 13
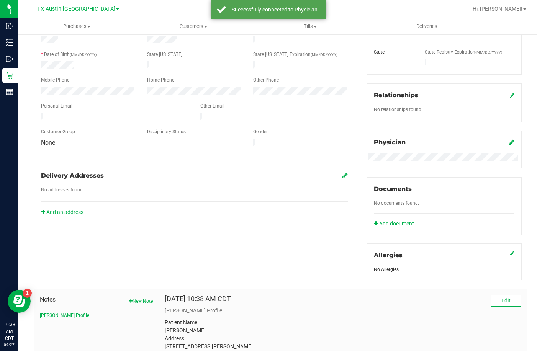
scroll to position [38, 0]
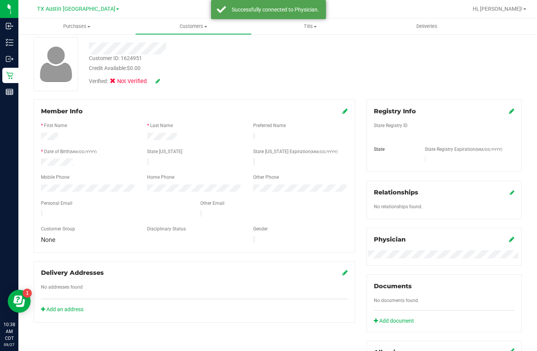
click at [498, 111] on div "Registry Info" at bounding box center [444, 111] width 141 height 9
click at [509, 112] on icon at bounding box center [511, 111] width 5 height 6
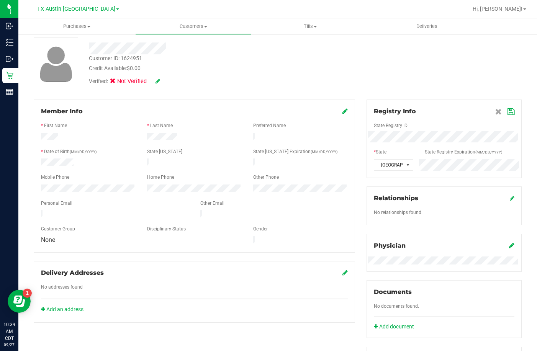
click at [508, 109] on icon at bounding box center [511, 112] width 7 height 6
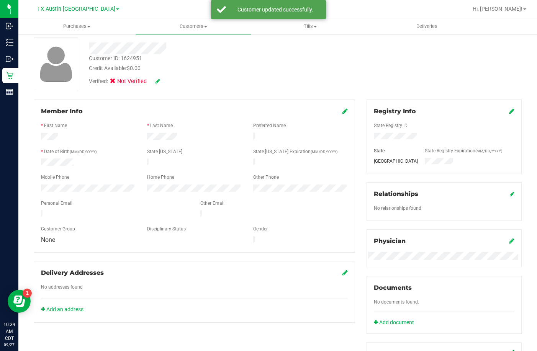
click at [155, 79] on div "Verified: Not Verified" at bounding box center [124, 81] width 71 height 8
click at [160, 79] on icon at bounding box center [158, 81] width 5 height 5
click at [131, 80] on span "Medical" at bounding box center [133, 83] width 22 height 8
click at [0, 0] on input "Medical" at bounding box center [0, 0] width 0 height 0
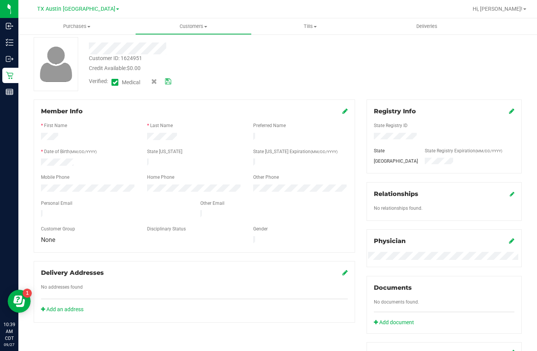
click at [171, 82] on icon at bounding box center [168, 81] width 6 height 5
click at [42, 213] on div at bounding box center [114, 214] width 159 height 9
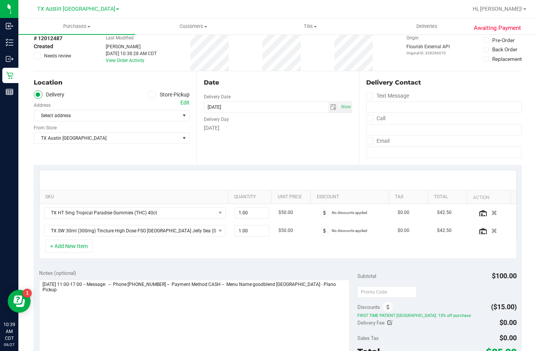
click at [380, 145] on label "Email" at bounding box center [377, 141] width 23 height 11
click at [0, 0] on input "Email" at bounding box center [0, 0] width 0 height 0
click at [377, 156] on input "email" at bounding box center [444, 152] width 156 height 11
click at [361, 144] on div "Delivery Contact Text Message Call Email" at bounding box center [440, 118] width 163 height 94
click at [366, 142] on span at bounding box center [369, 141] width 7 height 7
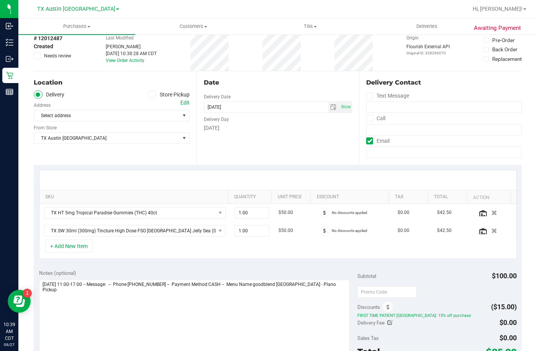
click at [0, 0] on input "Email" at bounding box center [0, 0] width 0 height 0
click at [370, 149] on input "email" at bounding box center [444, 152] width 156 height 11
paste input "caitlinmsullivan90@gmail.com"
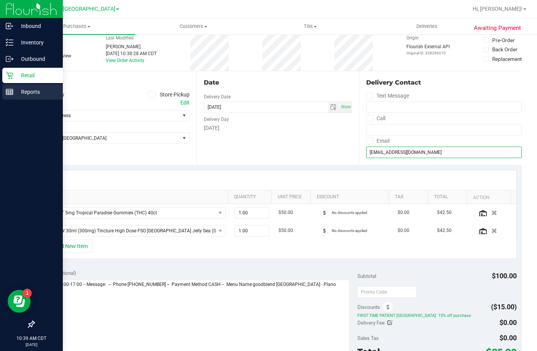
type input "caitlinmsullivan90@gmail.com"
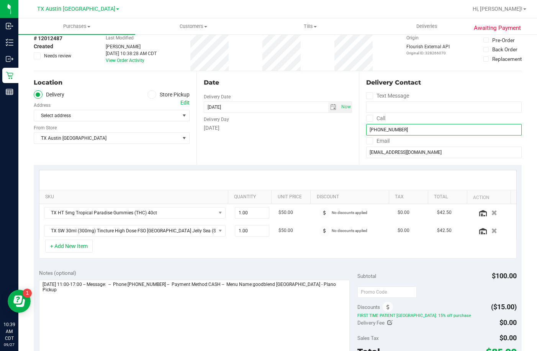
type input "(214) 796-4423"
click at [182, 105] on div "Edit" at bounding box center [184, 103] width 9 height 8
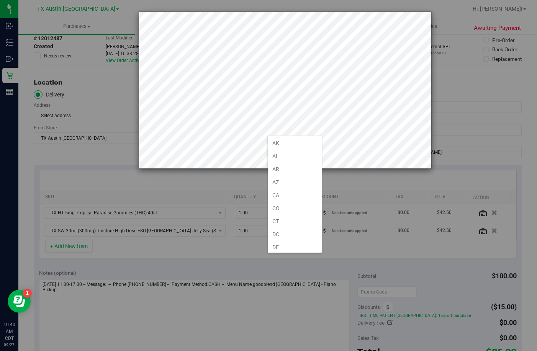
scroll to position [471, 0]
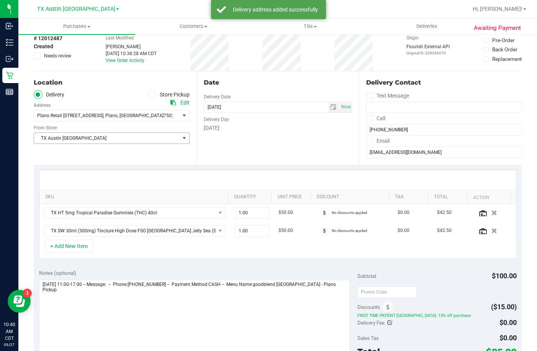
click at [151, 137] on span "TX Austin DC" at bounding box center [107, 138] width 146 height 11
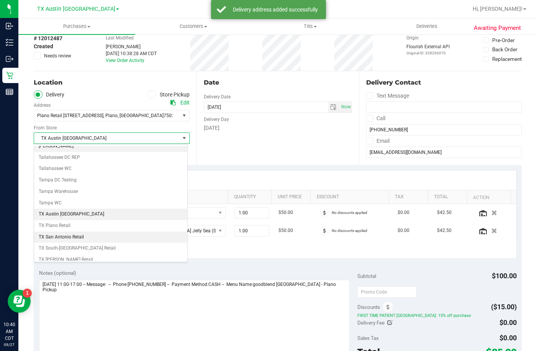
scroll to position [557, 0]
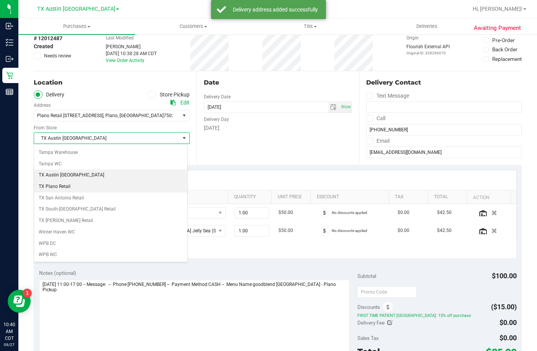
click at [79, 191] on li "TX Plano Retail" at bounding box center [110, 186] width 153 height 11
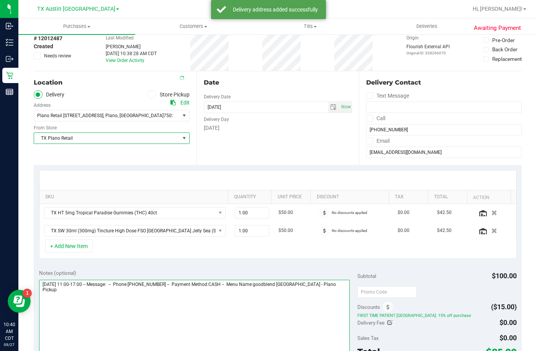
click at [338, 298] on textarea at bounding box center [194, 317] width 311 height 74
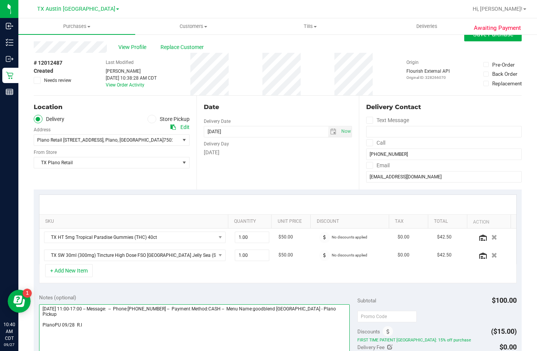
scroll to position [0, 0]
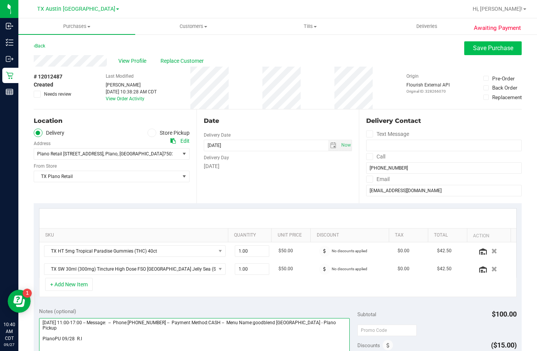
type textarea "Sunday 09/28/2025 11:00-17:00 -- Message: -- Phone:2147964423 -- Payment Method…"
click at [473, 49] on span "Save Purchase" at bounding box center [493, 47] width 40 height 7
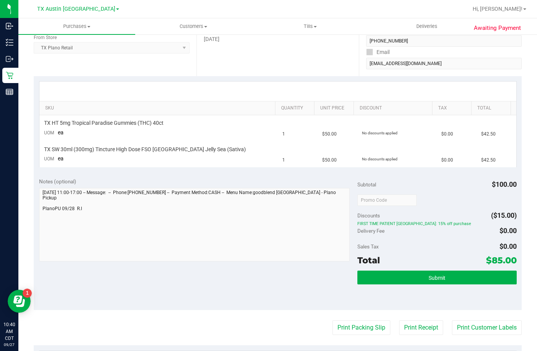
scroll to position [192, 0]
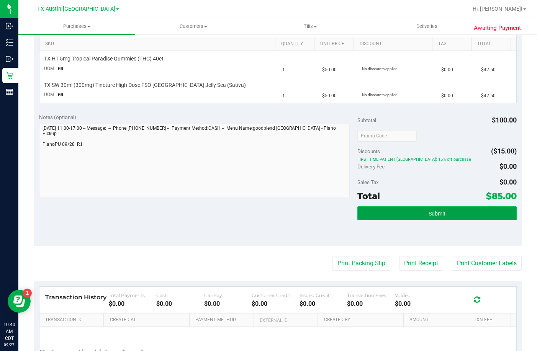
click at [380, 215] on button "Submit" at bounding box center [437, 214] width 159 height 14
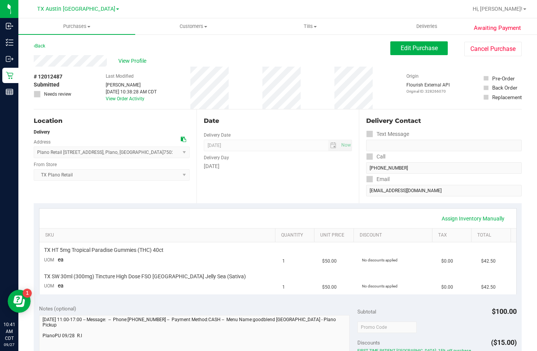
scroll to position [115, 0]
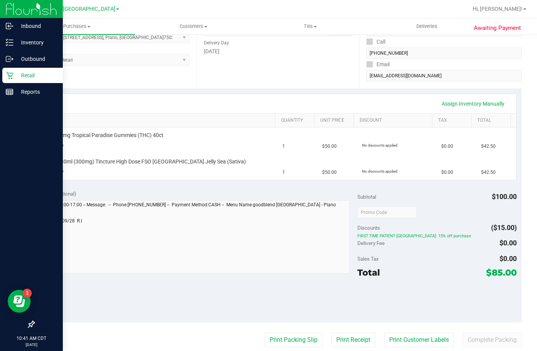
click at [16, 77] on p "Retail" at bounding box center [36, 75] width 46 height 9
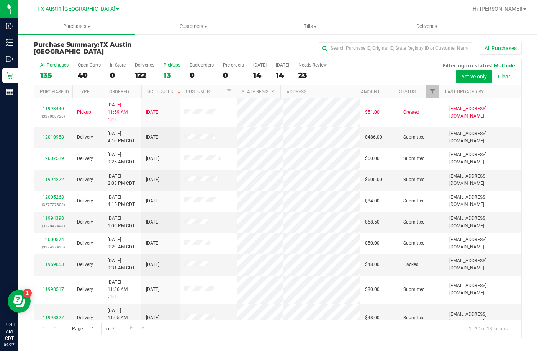
click at [172, 65] on div "PickUps" at bounding box center [172, 64] width 17 height 5
click at [0, 0] on input "PickUps 13" at bounding box center [0, 0] width 0 height 0
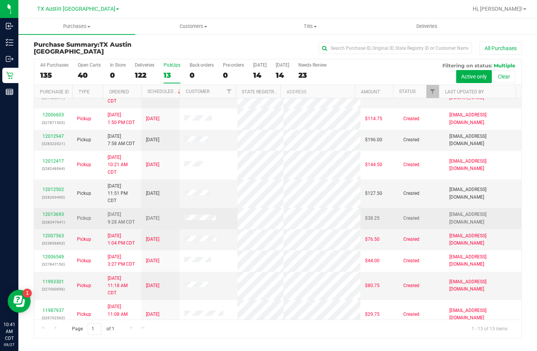
scroll to position [113, 0]
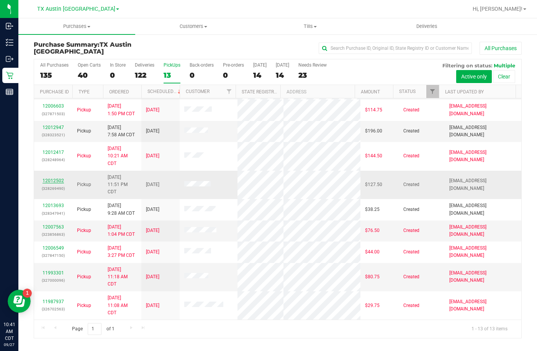
click at [55, 178] on link "12012502" at bounding box center [53, 180] width 21 height 5
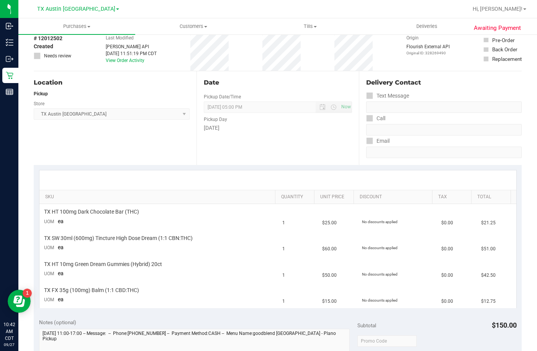
scroll to position [77, 0]
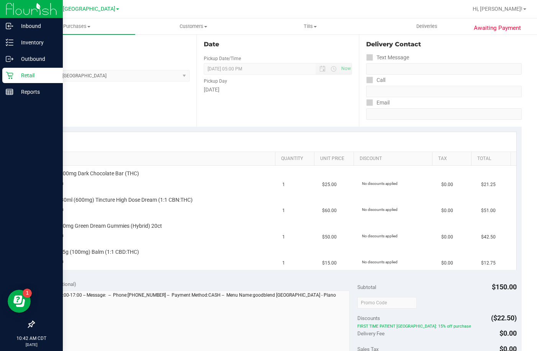
click at [14, 72] on p "Retail" at bounding box center [36, 75] width 46 height 9
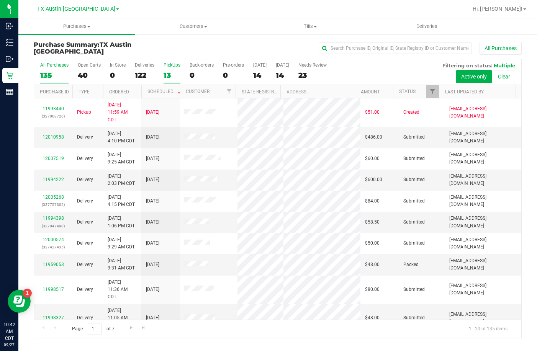
click at [170, 75] on div "13" at bounding box center [172, 75] width 17 height 9
click at [0, 0] on input "PickUps 13" at bounding box center [0, 0] width 0 height 0
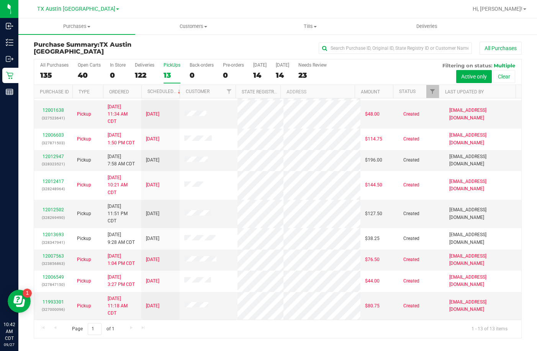
scroll to position [113, 0]
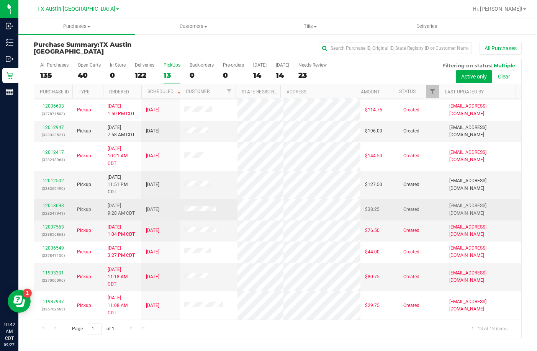
click at [56, 203] on link "12013693" at bounding box center [53, 205] width 21 height 5
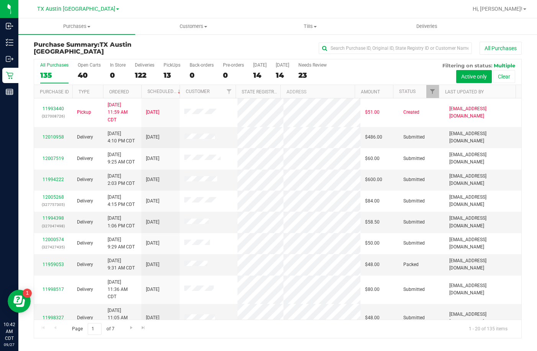
click at [171, 74] on div "13" at bounding box center [172, 75] width 17 height 9
click at [0, 0] on input "PickUps 13" at bounding box center [0, 0] width 0 height 0
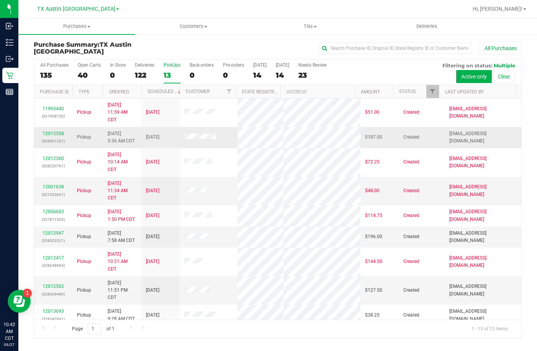
click at [53, 130] on div "12012558 (328301231)" at bounding box center [53, 137] width 29 height 15
click at [52, 133] on link "12012558" at bounding box center [53, 133] width 21 height 5
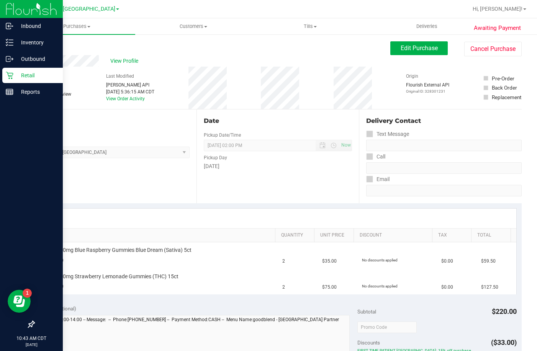
click at [5, 76] on div "Retail" at bounding box center [32, 75] width 61 height 15
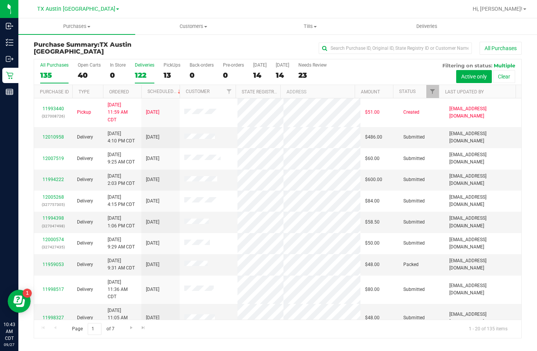
click at [135, 72] on div "122" at bounding box center [145, 75] width 20 height 9
click at [0, 0] on input "Deliveries 122" at bounding box center [0, 0] width 0 height 0
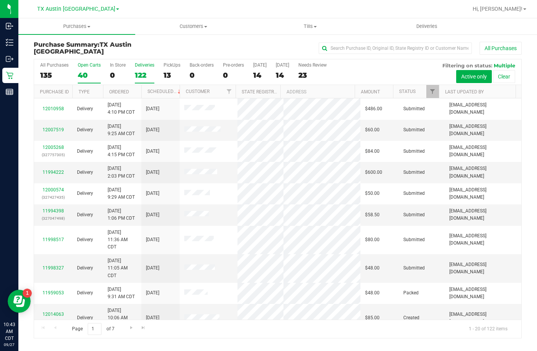
click at [94, 71] on div "40" at bounding box center [89, 75] width 23 height 9
click at [0, 0] on input "Open Carts 40" at bounding box center [0, 0] width 0 height 0
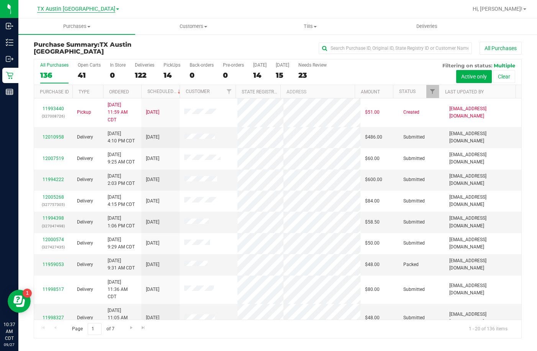
drag, startPoint x: 91, startPoint y: 10, endPoint x: 86, endPoint y: 10, distance: 5.0
click at [91, 10] on span "TX Austin [GEOGRAPHIC_DATA]" at bounding box center [76, 9] width 78 height 7
click at [73, 35] on link "TX South-Austin Retail" at bounding box center [78, 37] width 112 height 10
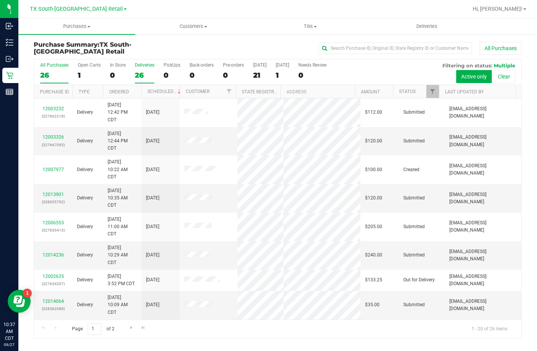
click at [137, 75] on div "26" at bounding box center [145, 75] width 20 height 9
click at [0, 0] on input "Deliveries 26" at bounding box center [0, 0] width 0 height 0
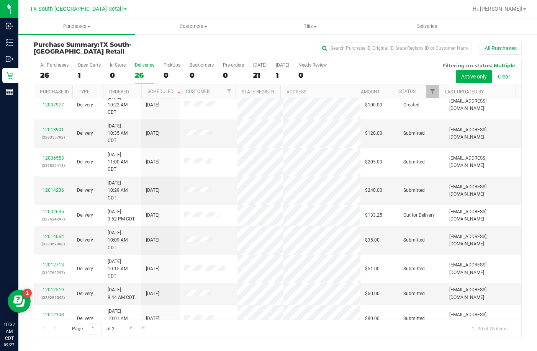
scroll to position [77, 0]
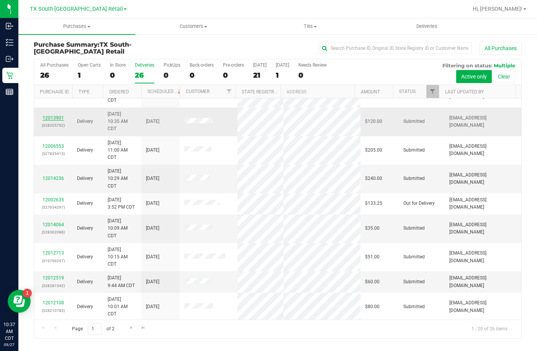
click at [48, 115] on link "12013901" at bounding box center [53, 117] width 21 height 5
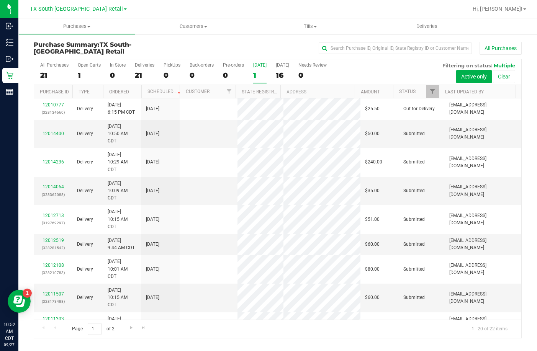
click at [261, 69] on label "[DATE] 1" at bounding box center [259, 72] width 13 height 21
click at [0, 0] on input "[DATE] 1" at bounding box center [0, 0] width 0 height 0
